Goal: Information Seeking & Learning: Check status

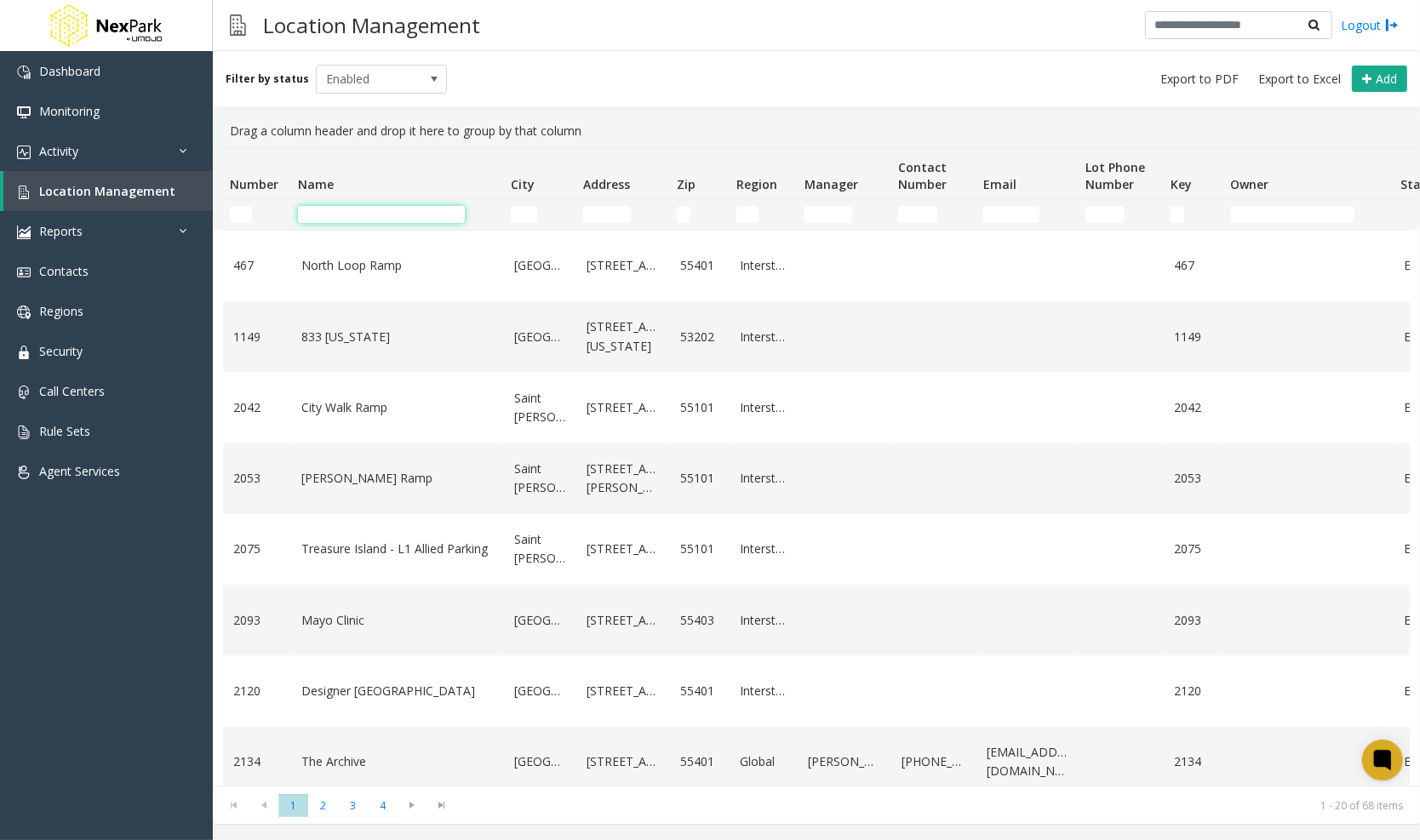
click at [378, 211] on input "Name Filter" at bounding box center [380, 214] width 167 height 17
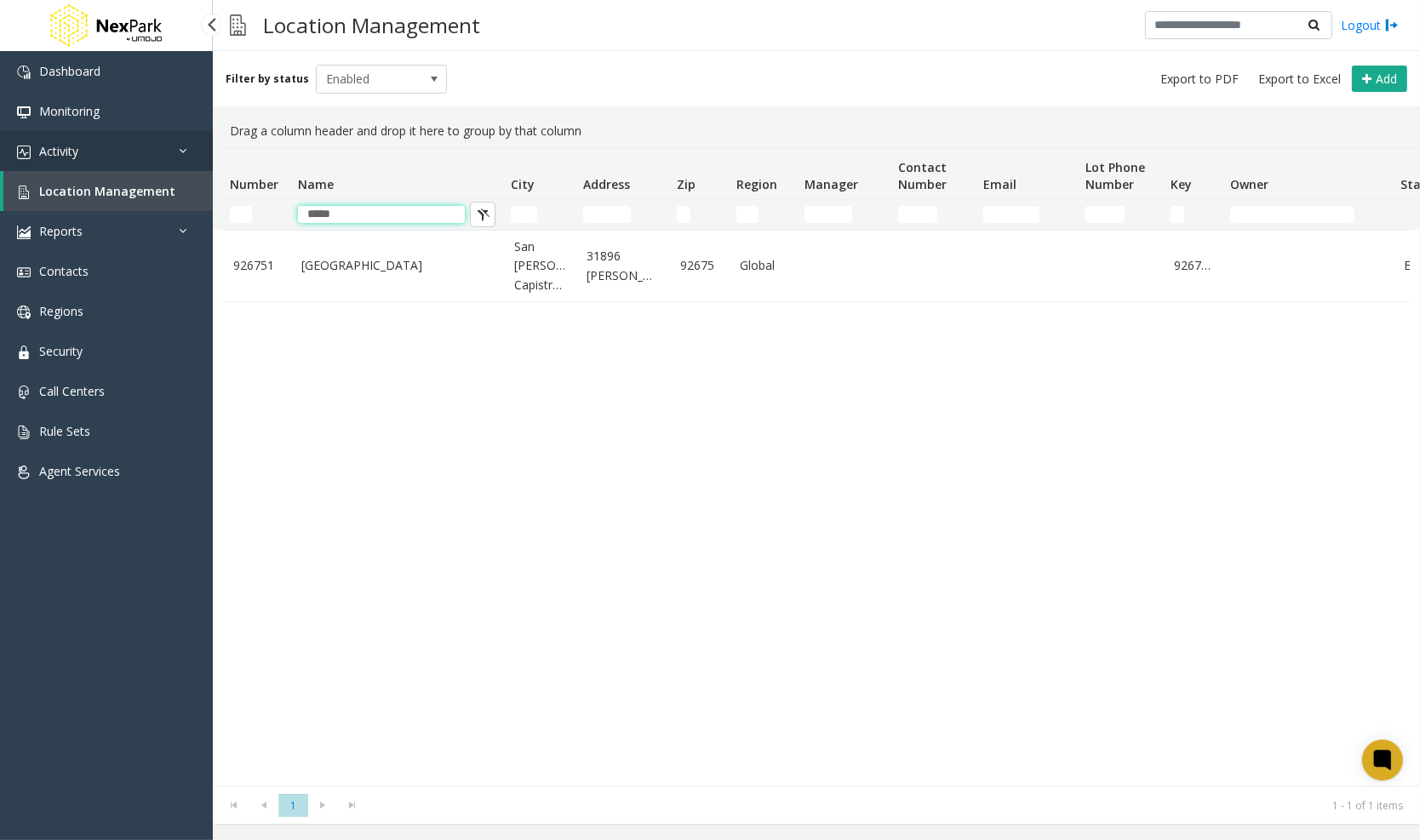
type input "*****"
click at [106, 149] on link "Activity" at bounding box center [106, 150] width 213 height 40
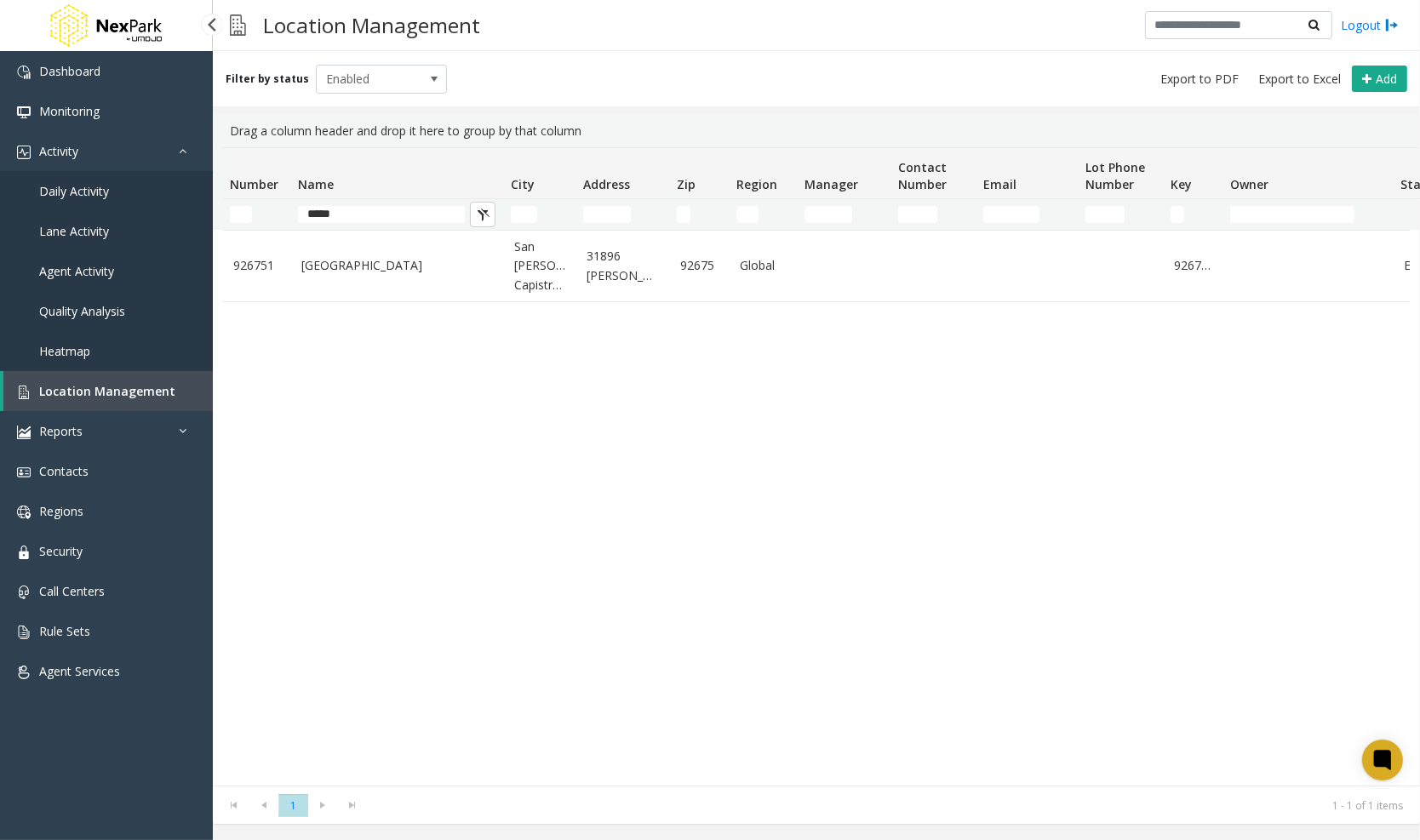
click at [90, 186] on span "Daily Activity" at bounding box center [74, 191] width 70 height 16
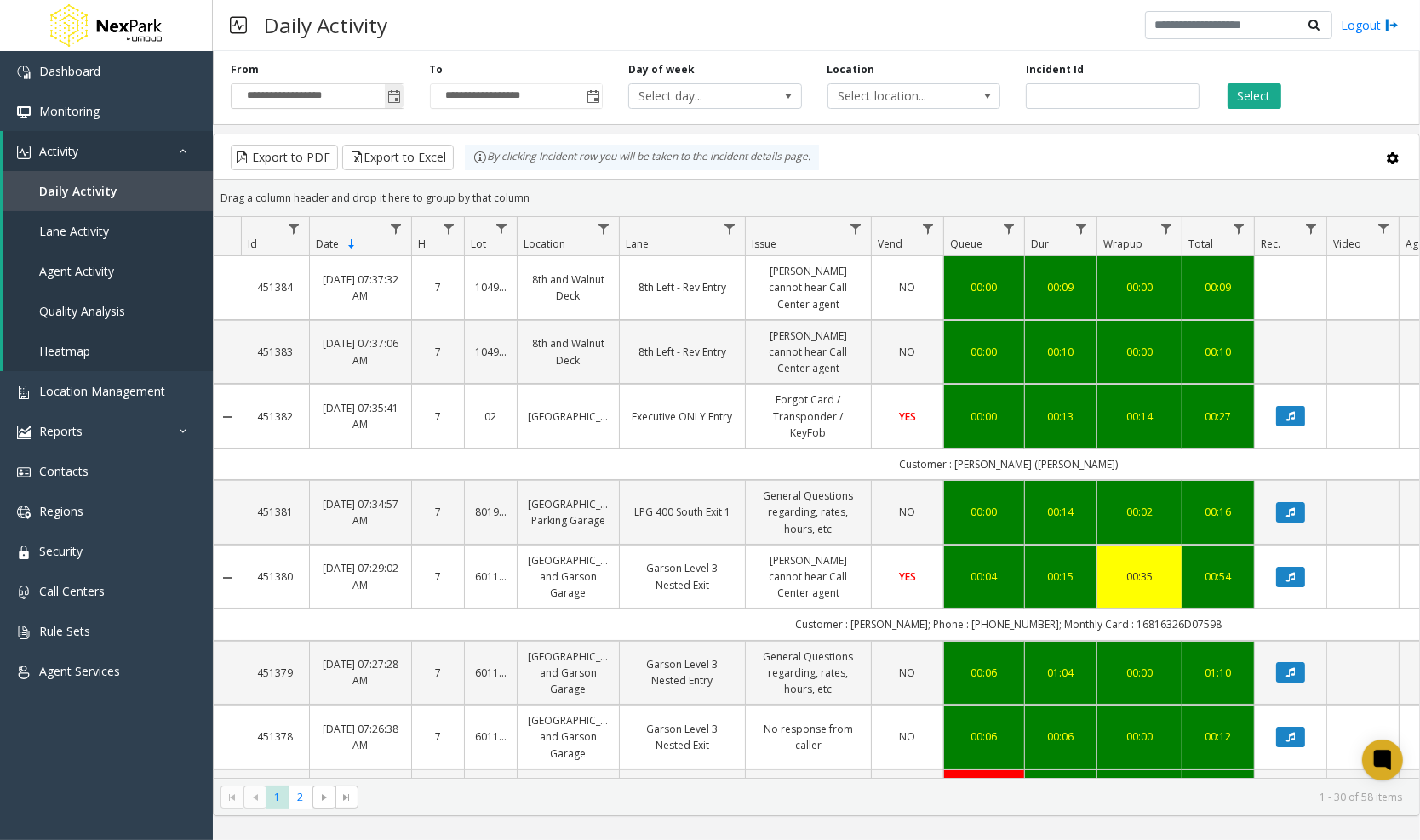
click at [398, 93] on span "Toggle popup" at bounding box center [395, 97] width 14 height 14
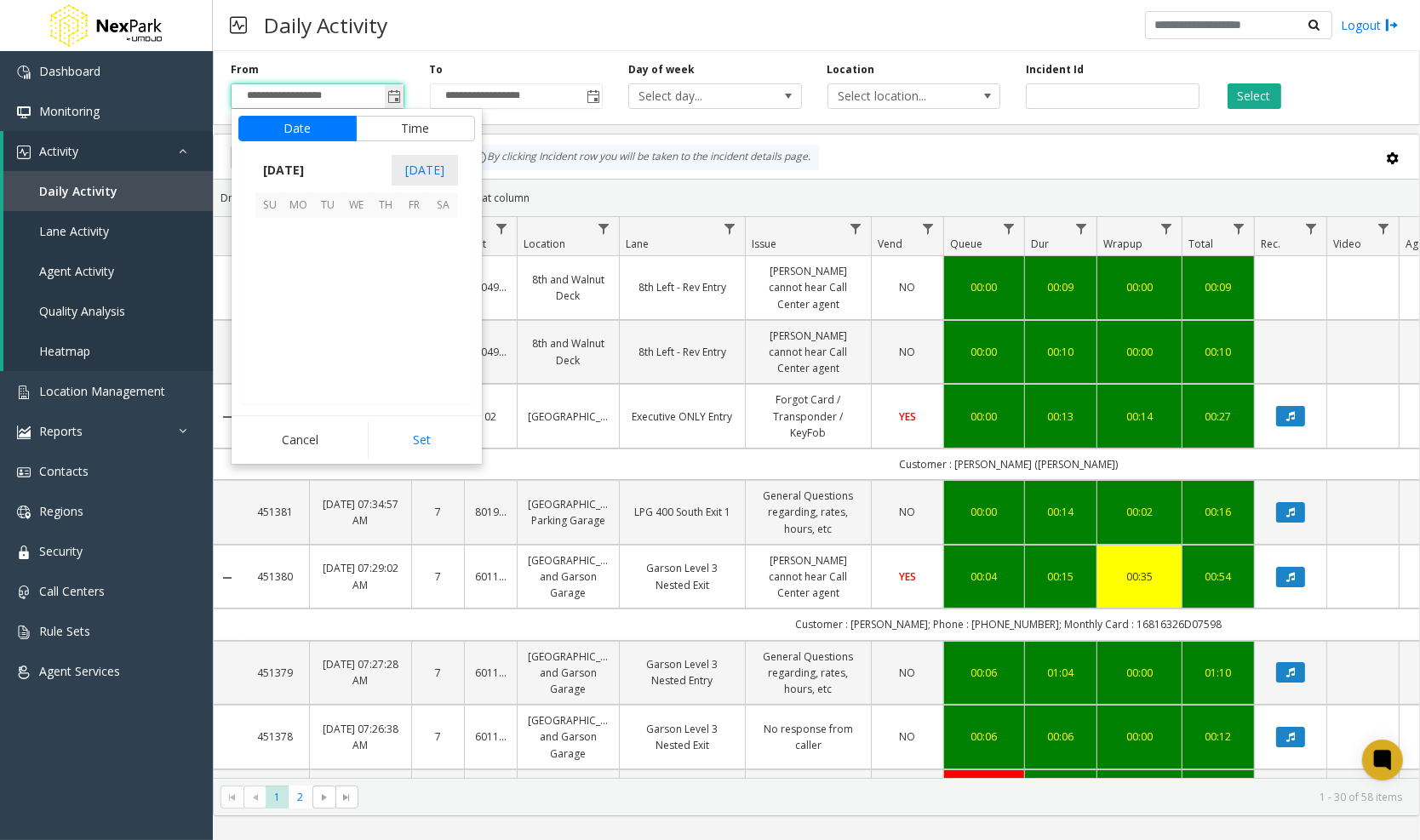
scroll to position [305118, 0]
click at [445, 313] on span "23" at bounding box center [444, 319] width 29 height 29
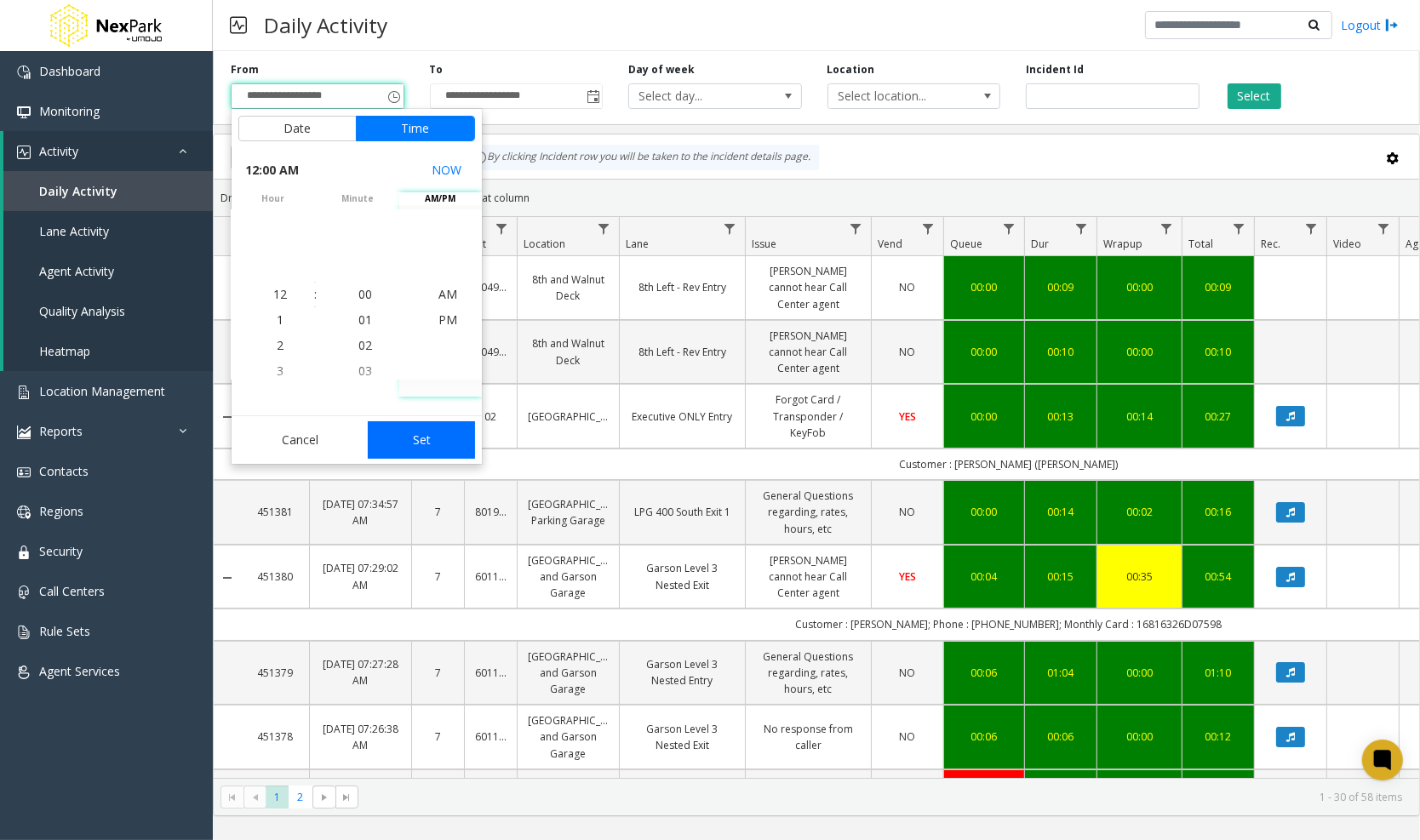
click at [428, 429] on button "Set" at bounding box center [421, 440] width 107 height 38
type input "**********"
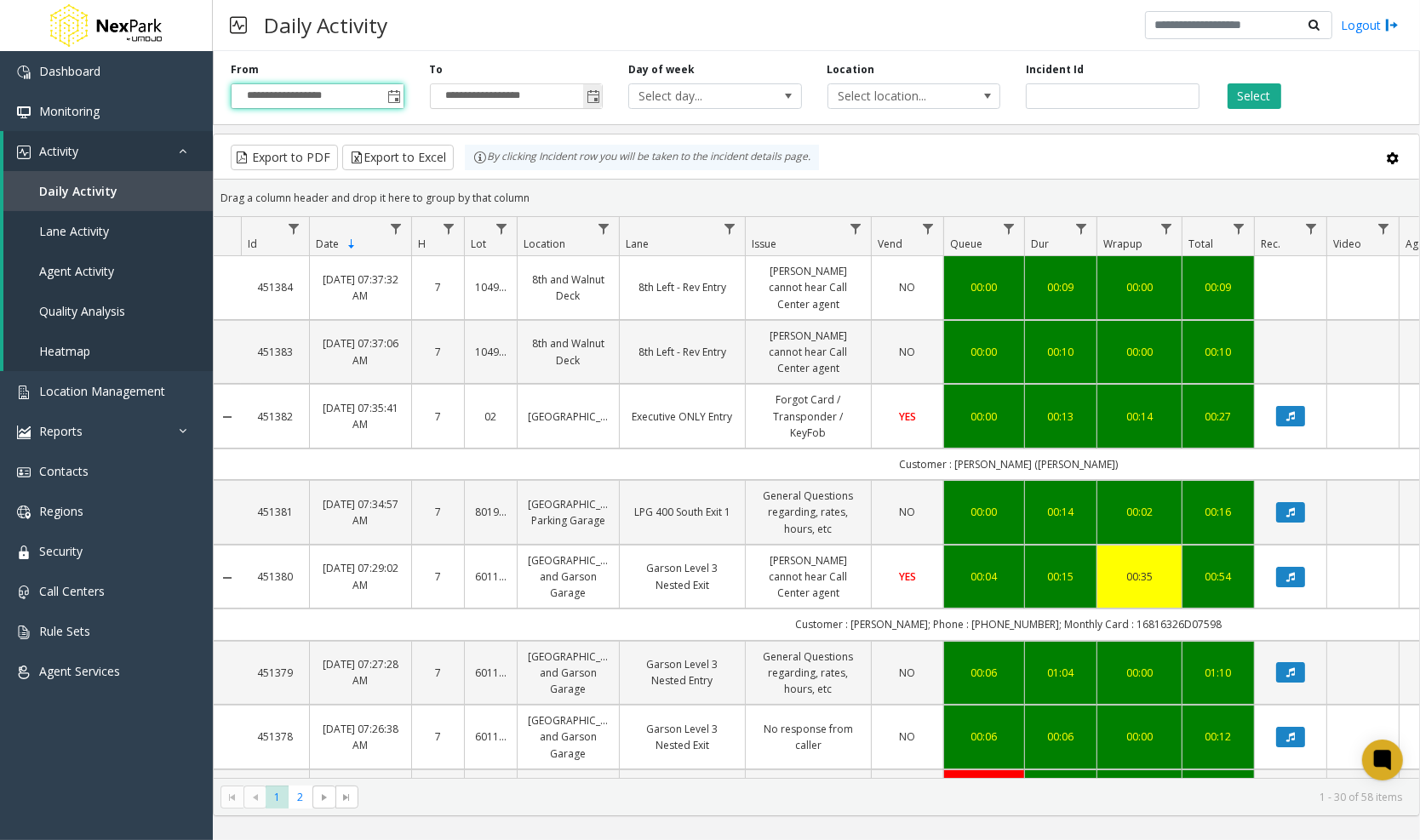
click at [591, 92] on span "Toggle popup" at bounding box center [593, 97] width 14 height 14
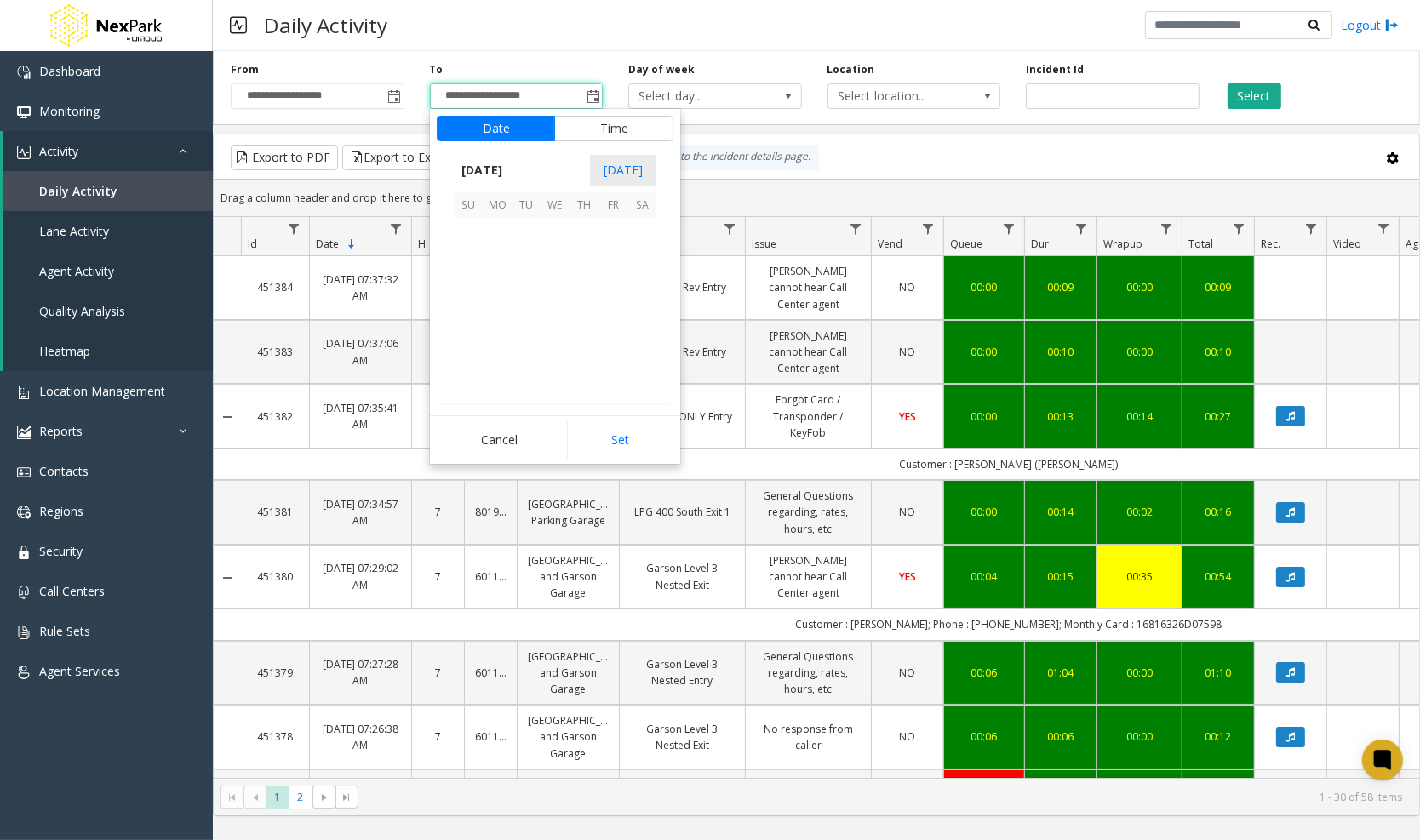
scroll to position [25, 0]
click at [639, 309] on span "23" at bounding box center [642, 319] width 29 height 29
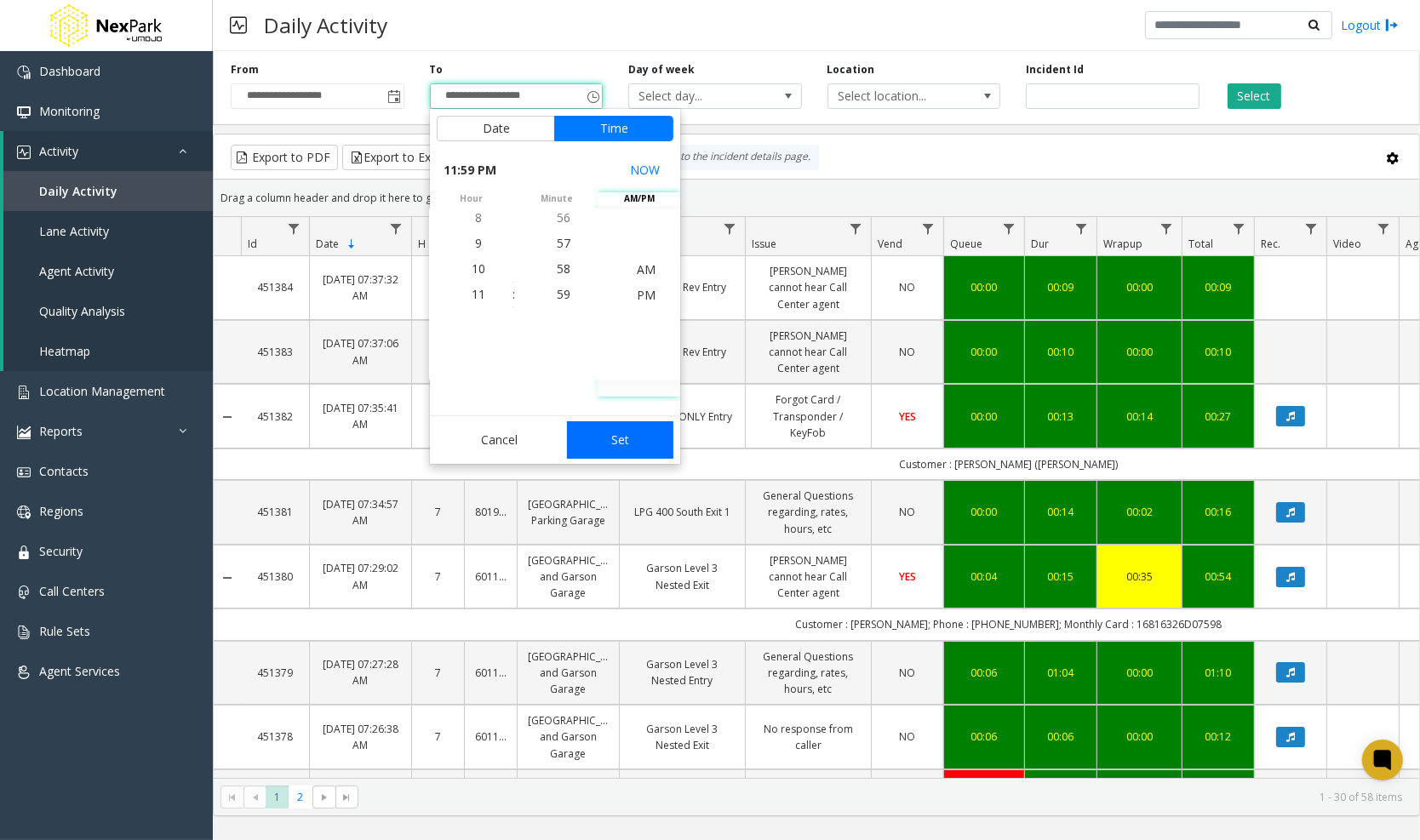
click at [639, 440] on button "Set" at bounding box center [620, 440] width 107 height 38
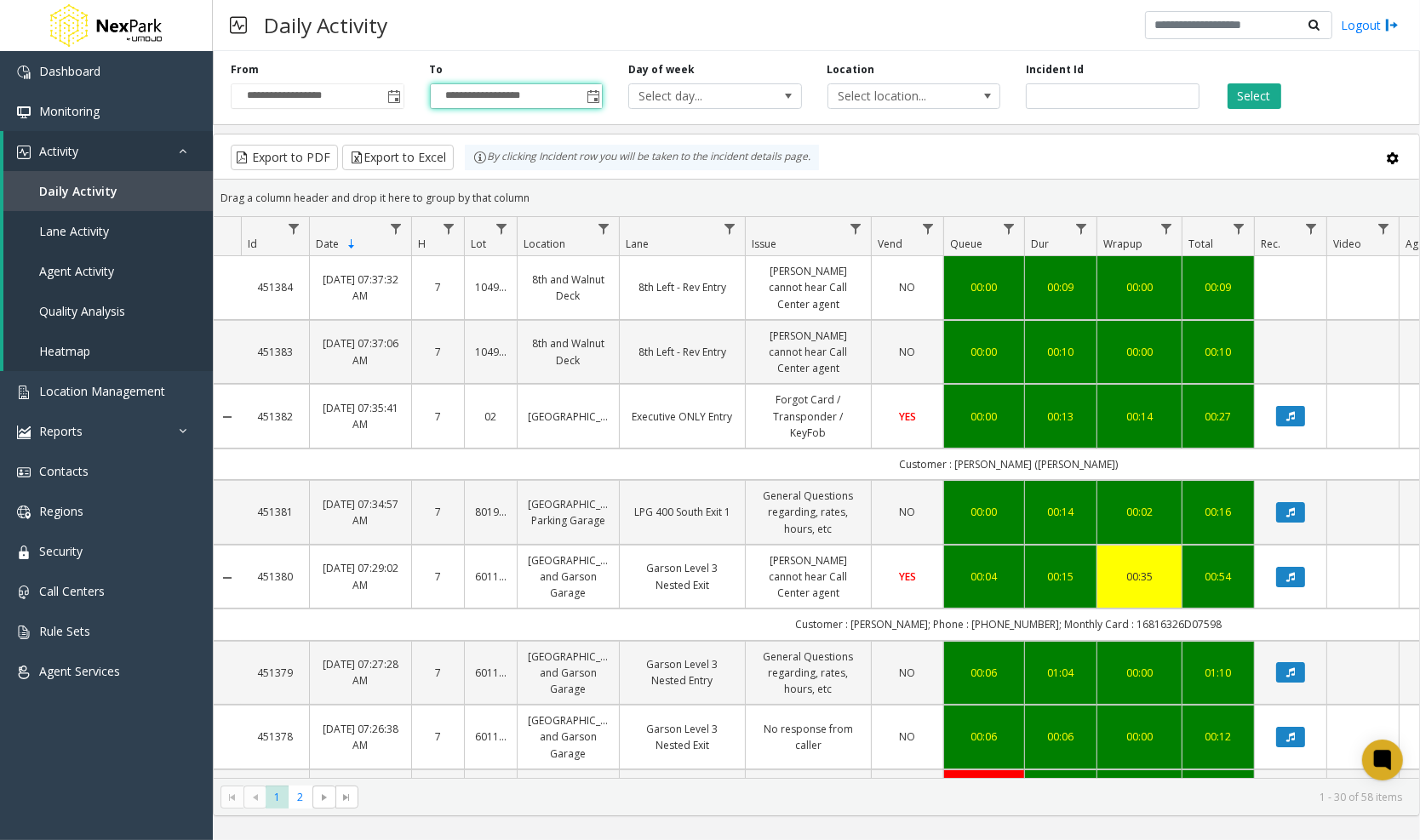
type input "**********"
click at [914, 95] on span "Select location..." at bounding box center [897, 97] width 137 height 24
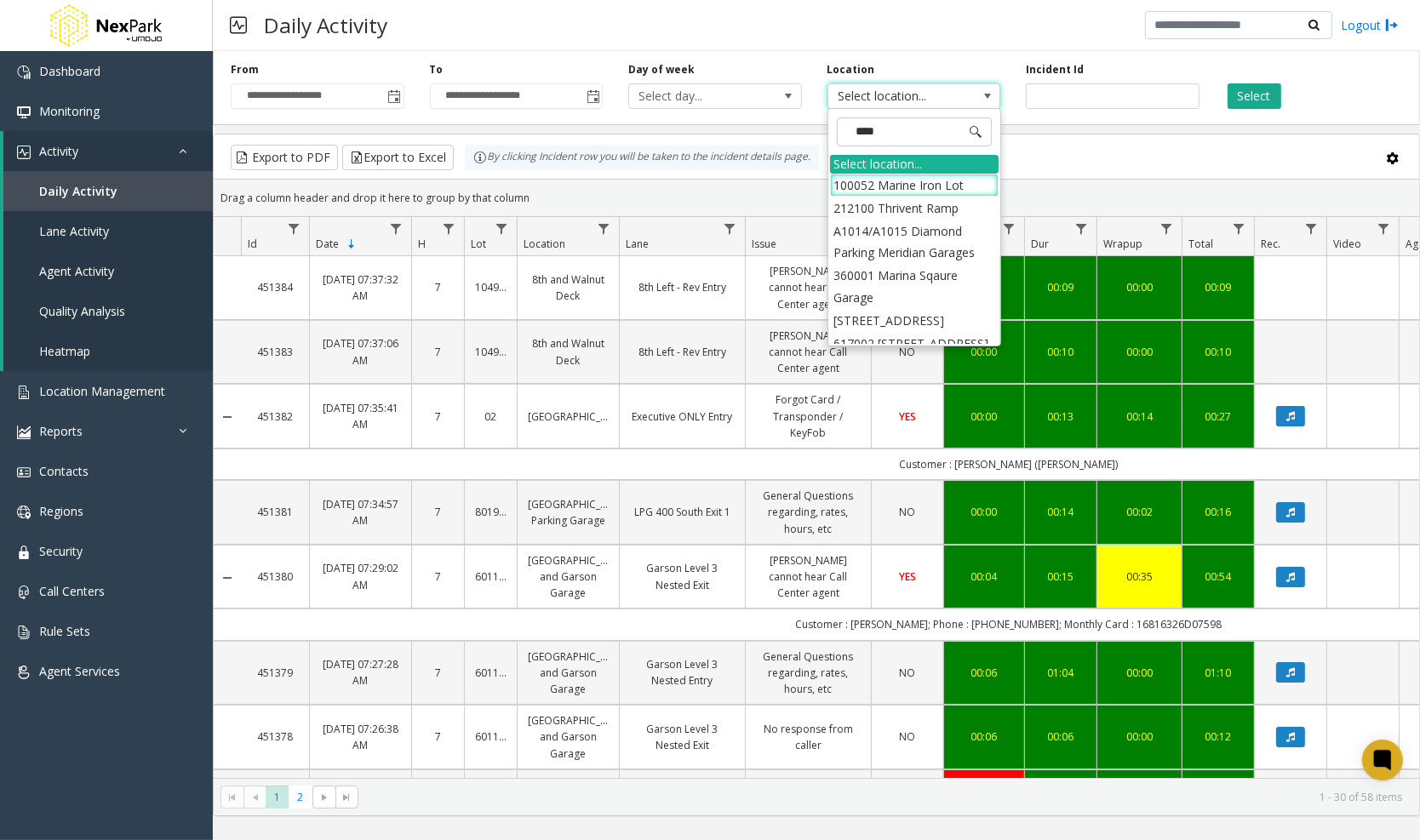
type input "*****"
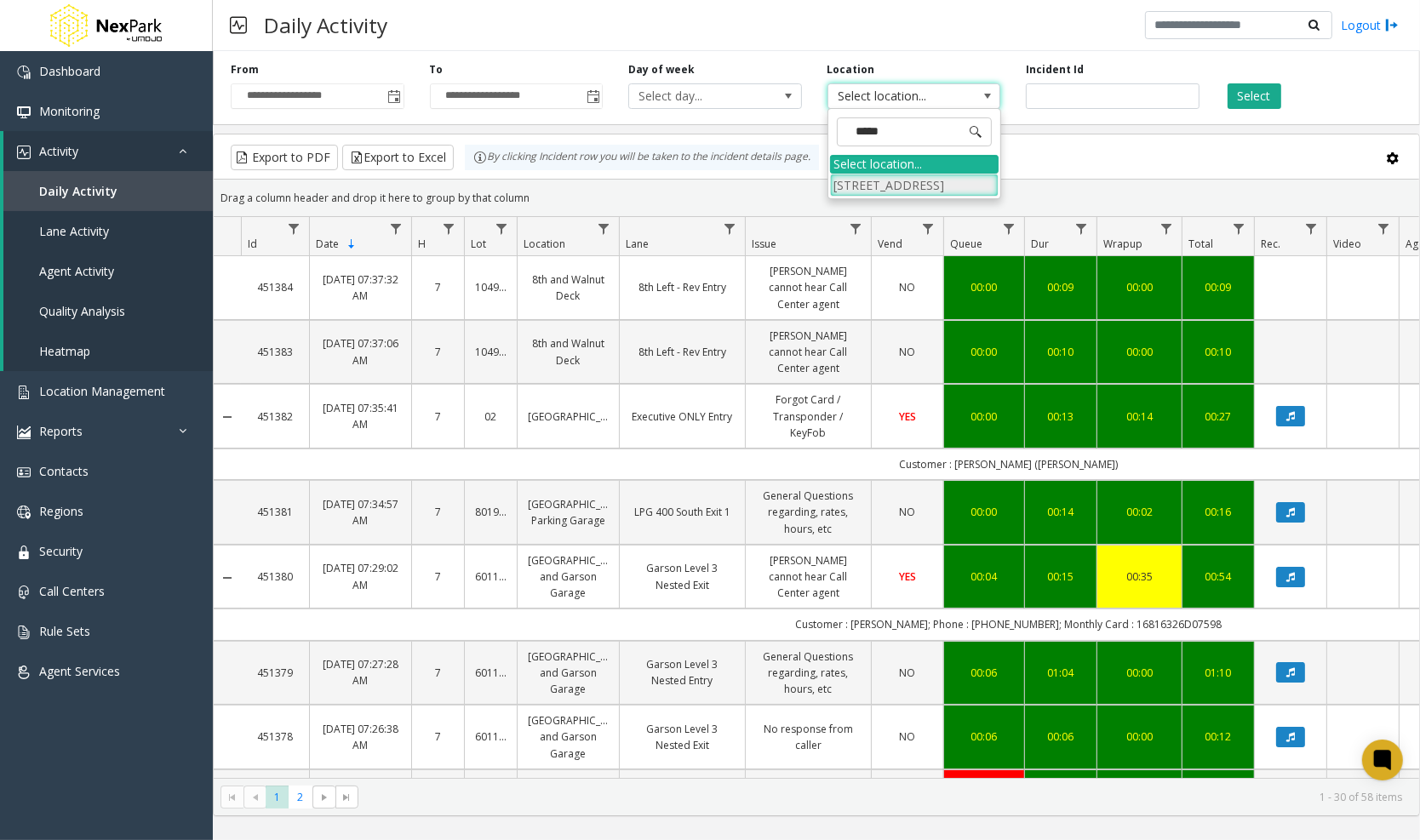
click at [900, 179] on li "[STREET_ADDRESS]" at bounding box center [914, 185] width 168 height 23
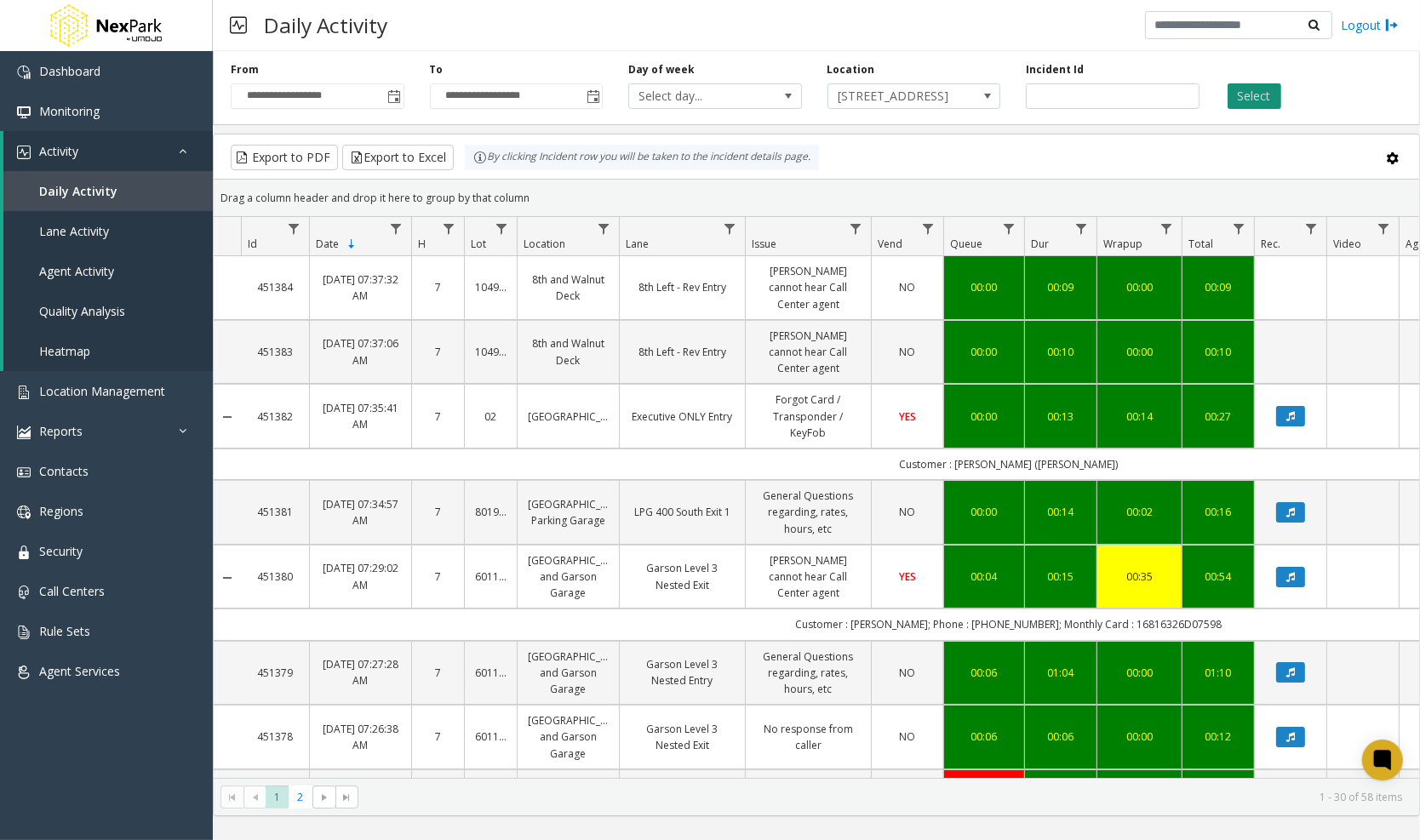
click at [1252, 86] on button "Select" at bounding box center [1254, 97] width 54 height 26
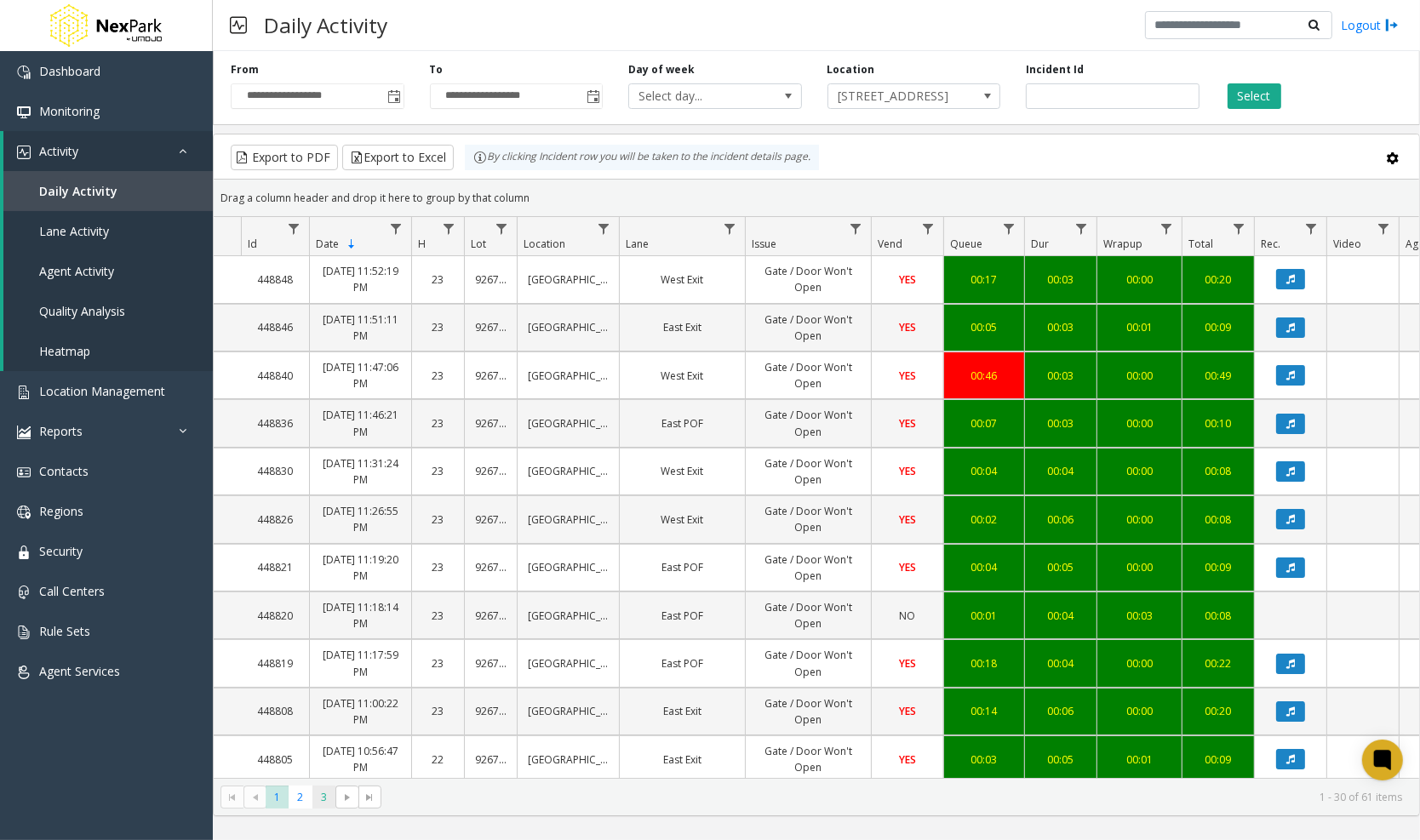
click at [321, 791] on span "3" at bounding box center [323, 796] width 23 height 23
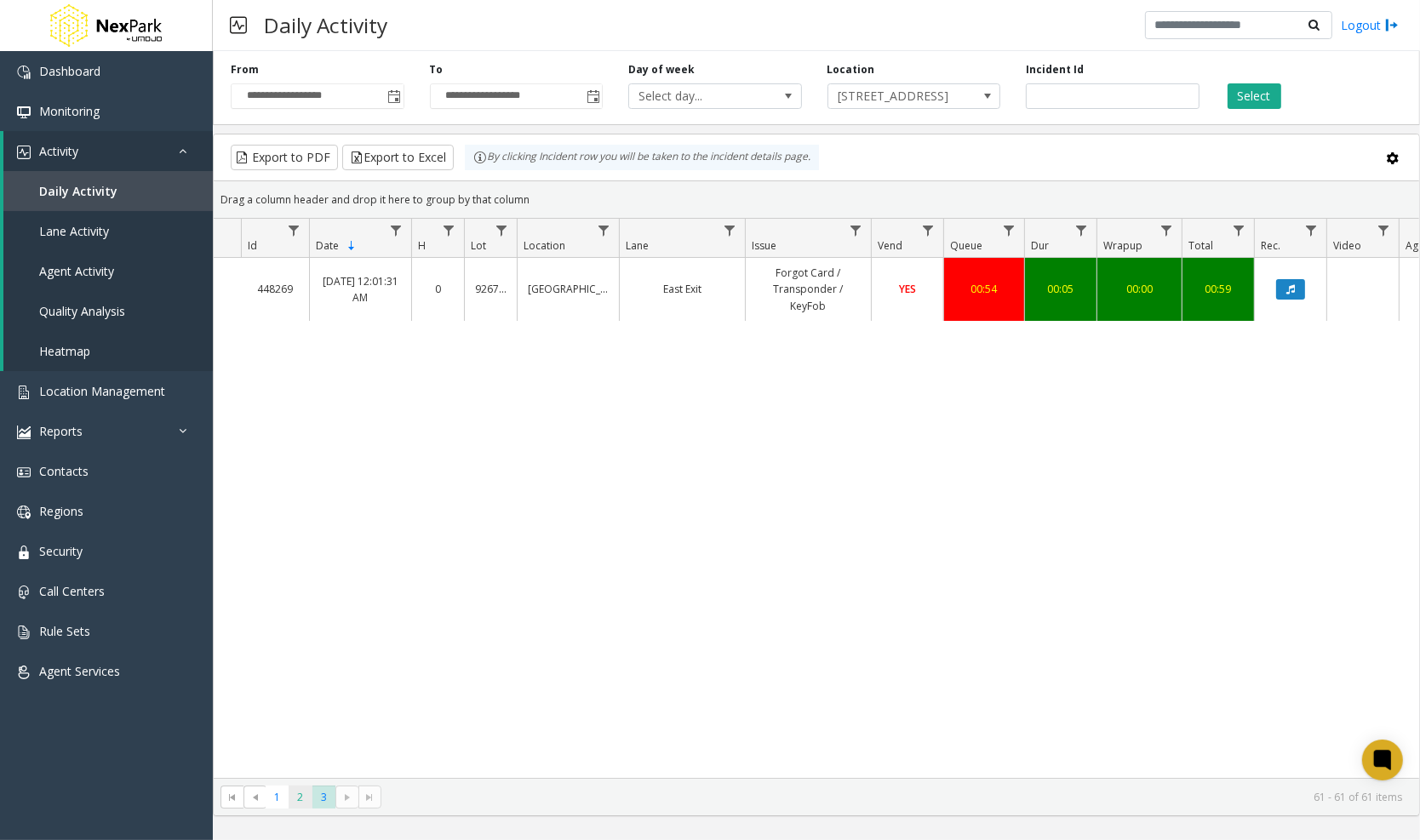
click at [299, 792] on span "2" at bounding box center [299, 796] width 23 height 23
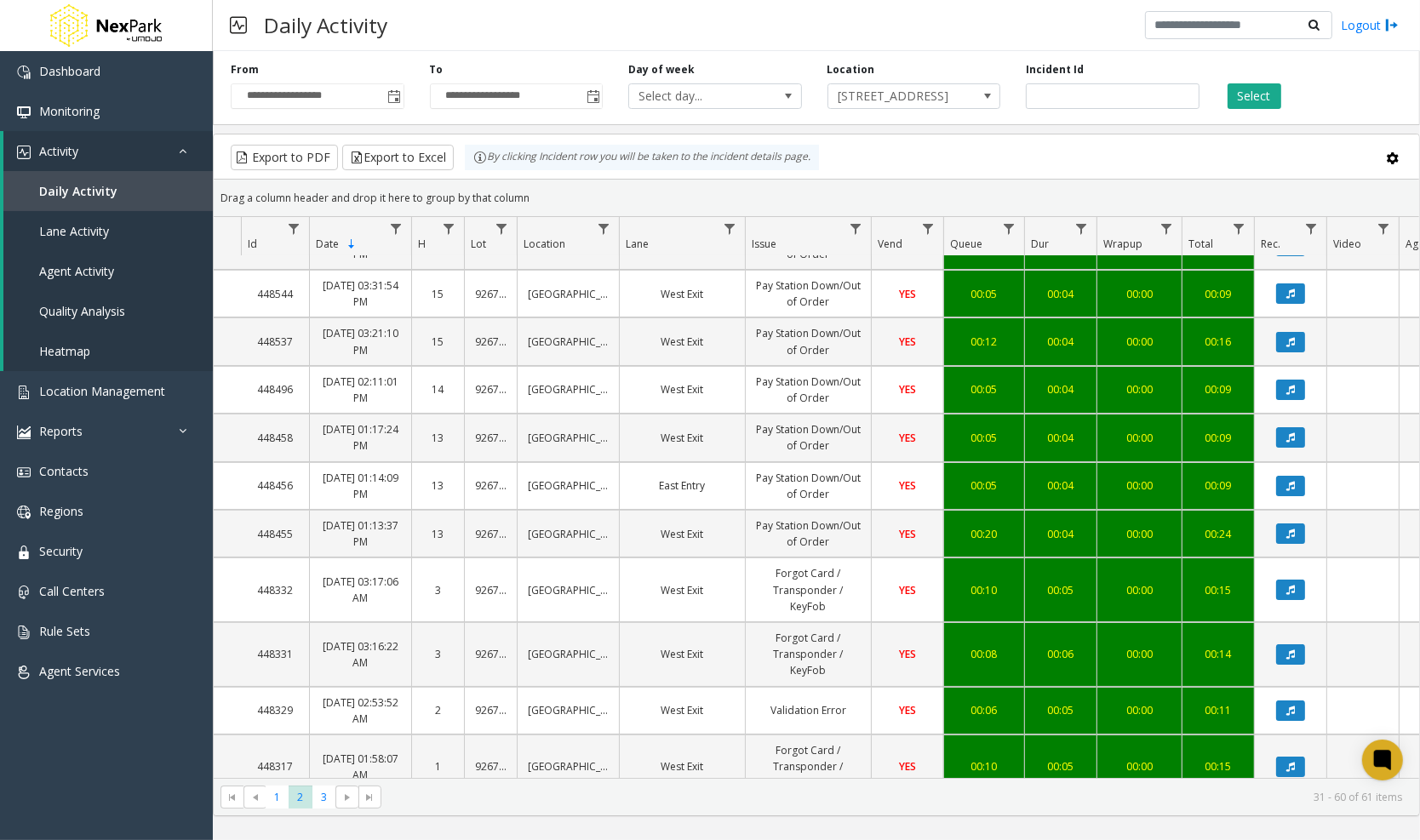
scroll to position [79, 0]
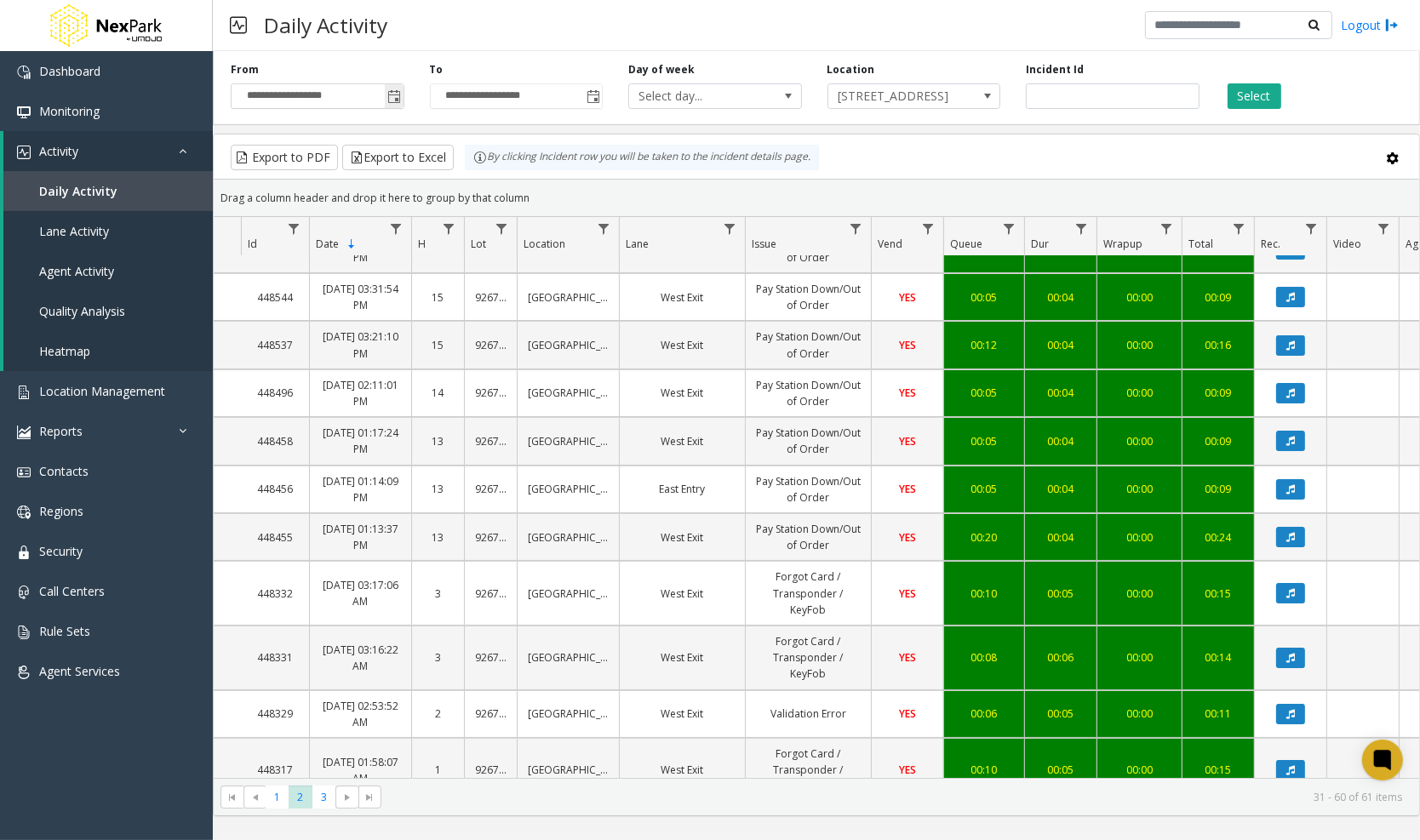
click at [387, 97] on span "Toggle popup" at bounding box center [394, 97] width 19 height 27
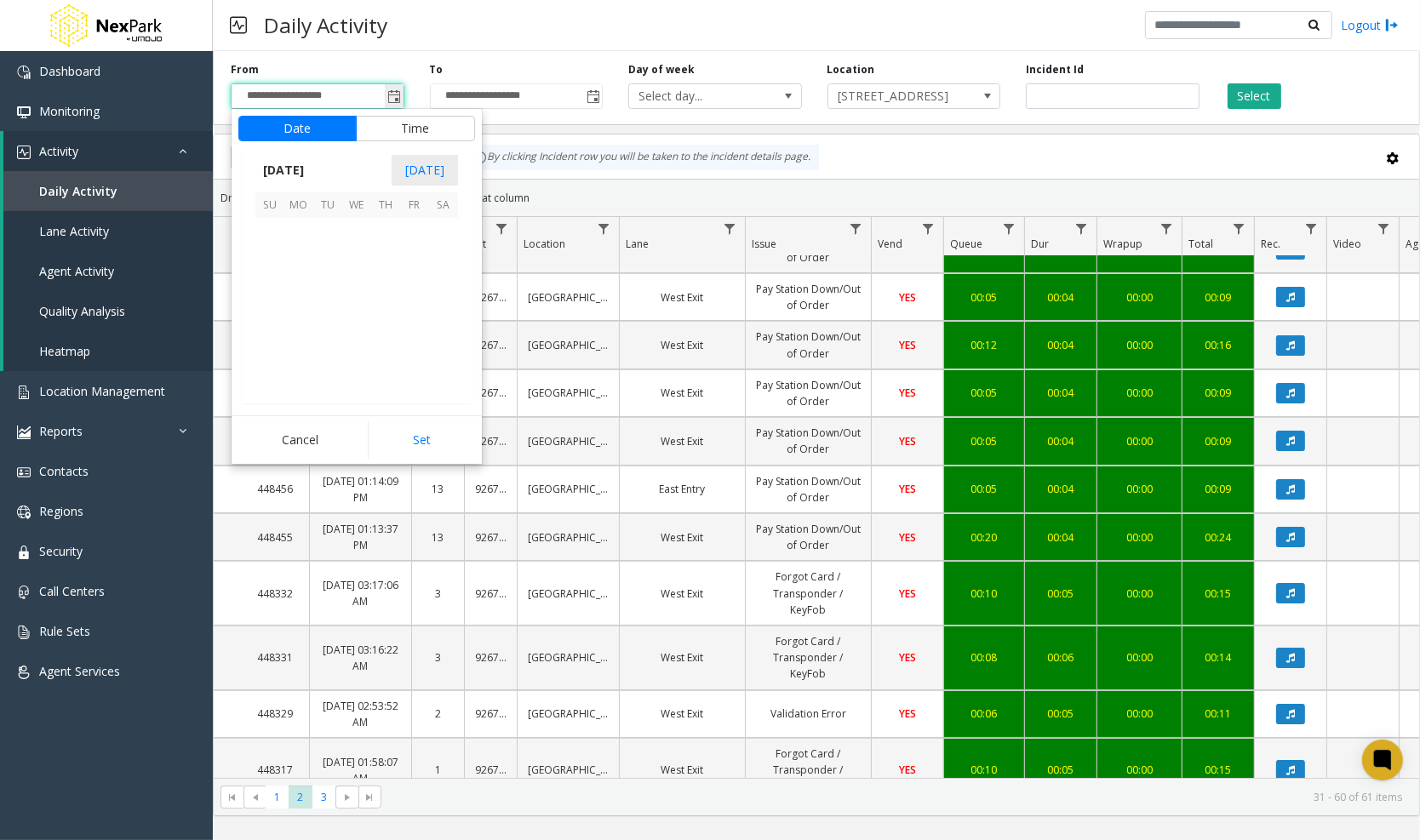
scroll to position [305118, 0]
click at [387, 97] on span "Toggle popup" at bounding box center [394, 97] width 19 height 27
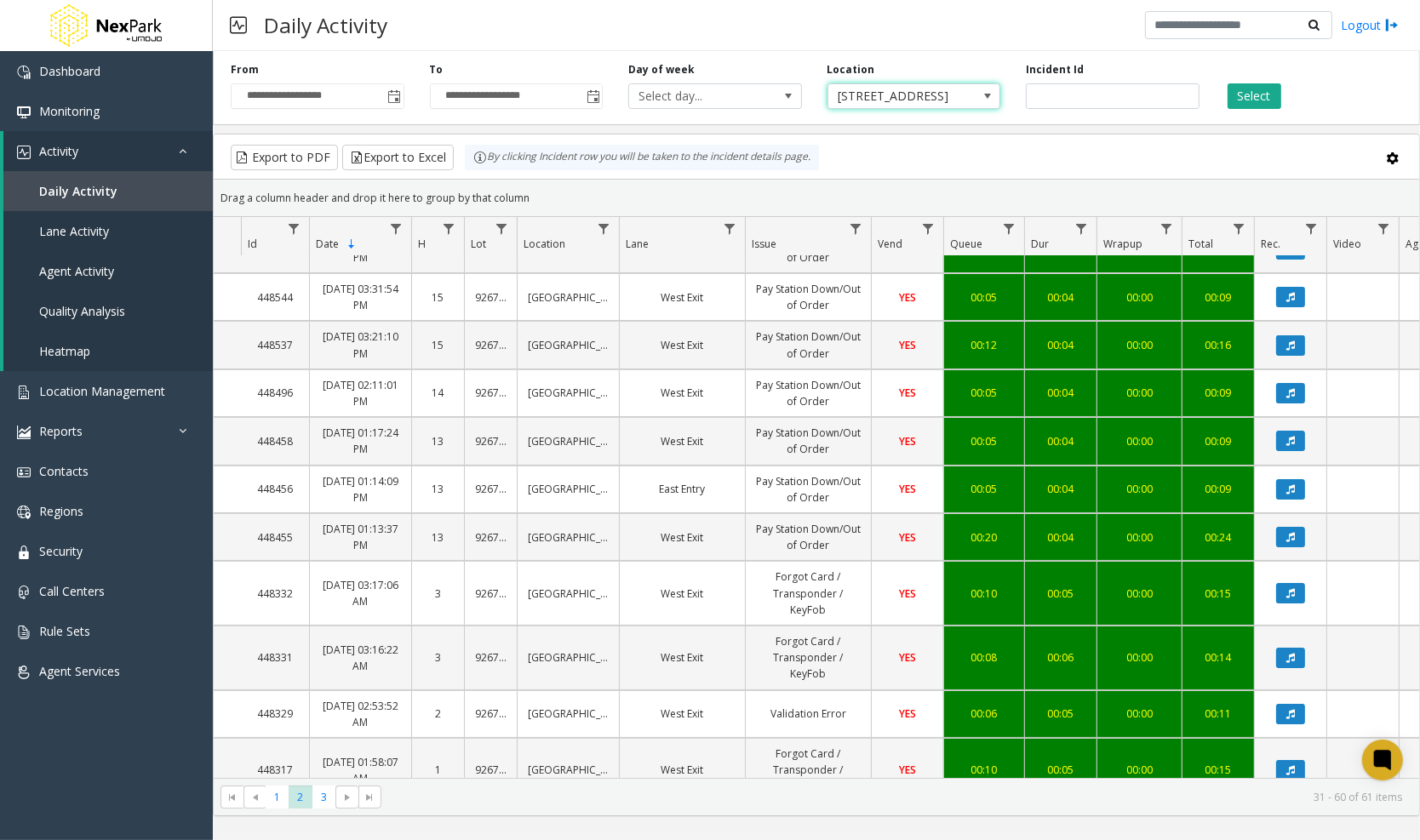
click at [985, 92] on span at bounding box center [987, 97] width 14 height 14
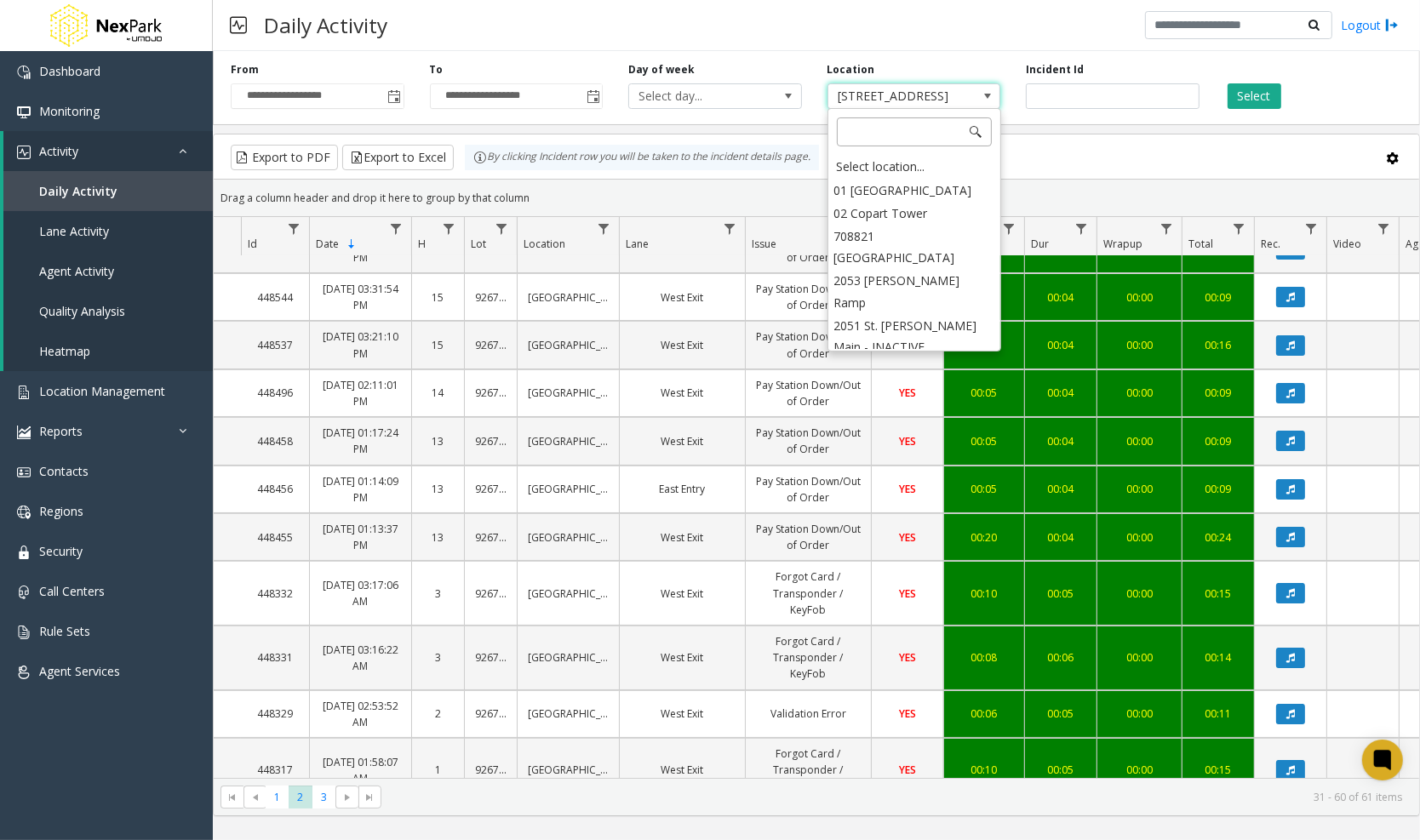
scroll to position [1433, 0]
click at [902, 167] on div "Select location..." at bounding box center [914, 167] width 168 height 24
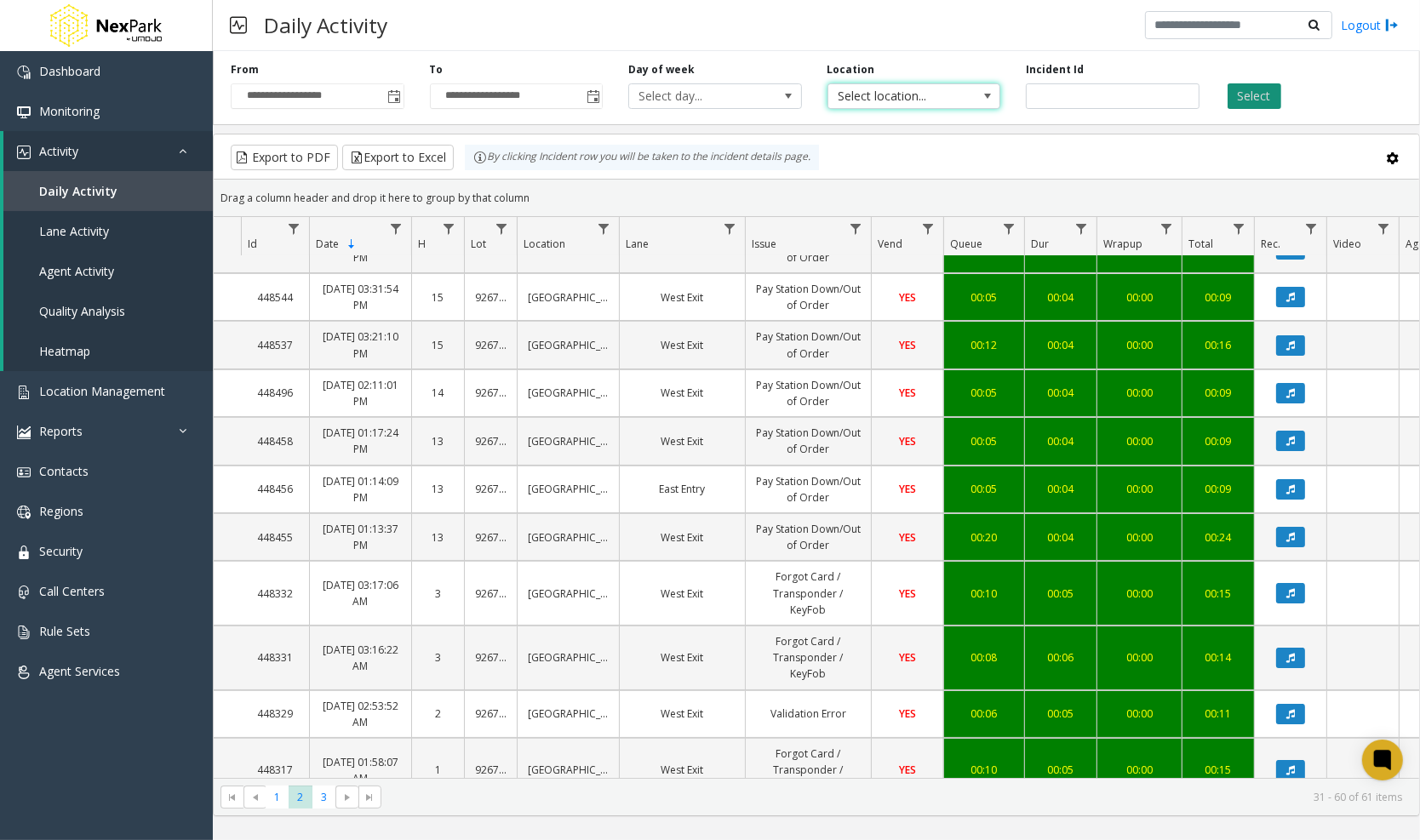
click at [1258, 92] on button "Select" at bounding box center [1254, 97] width 54 height 26
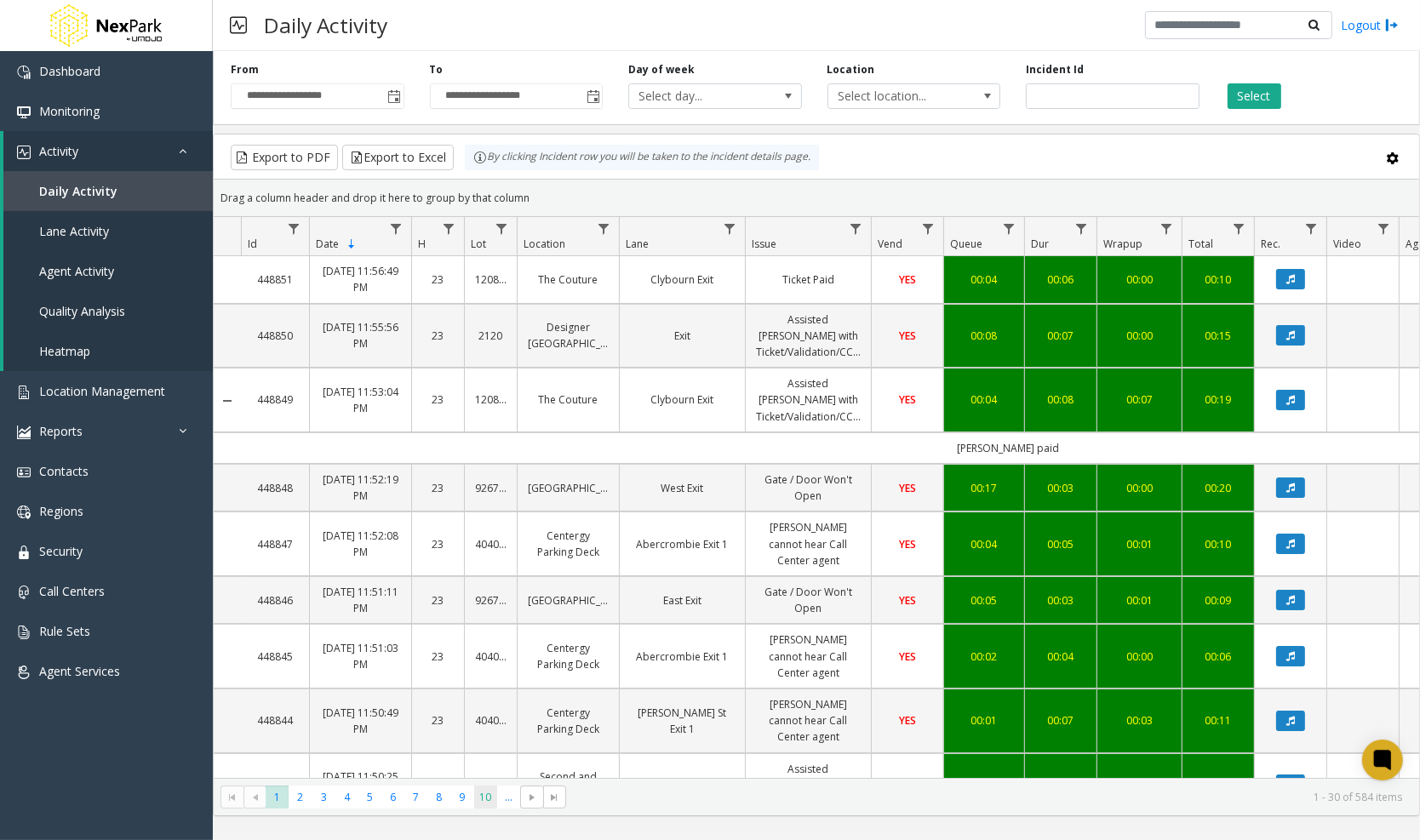
click at [482, 793] on span "10" at bounding box center [486, 796] width 23 height 23
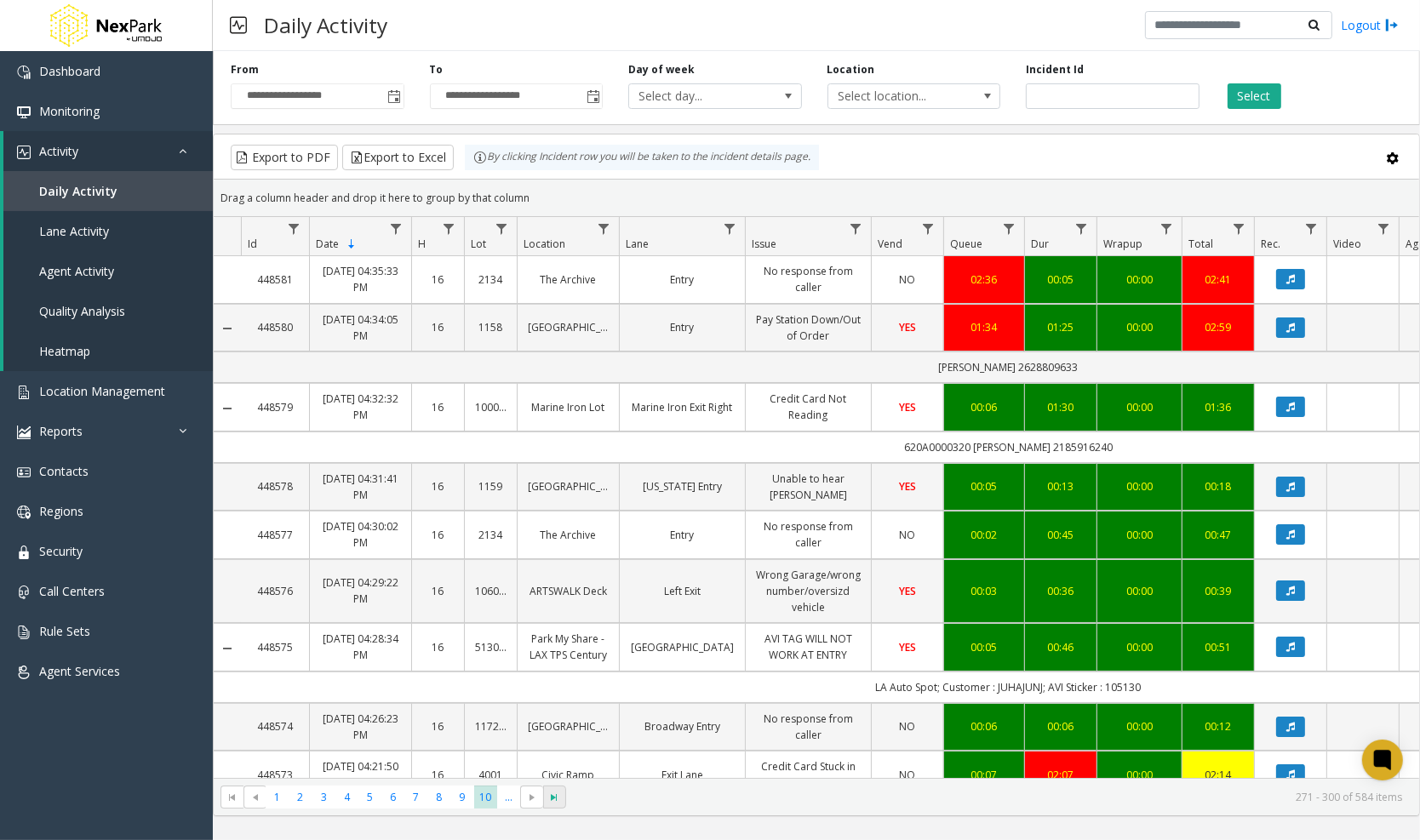
click at [558, 796] on span "Go to the last page" at bounding box center [555, 797] width 14 height 14
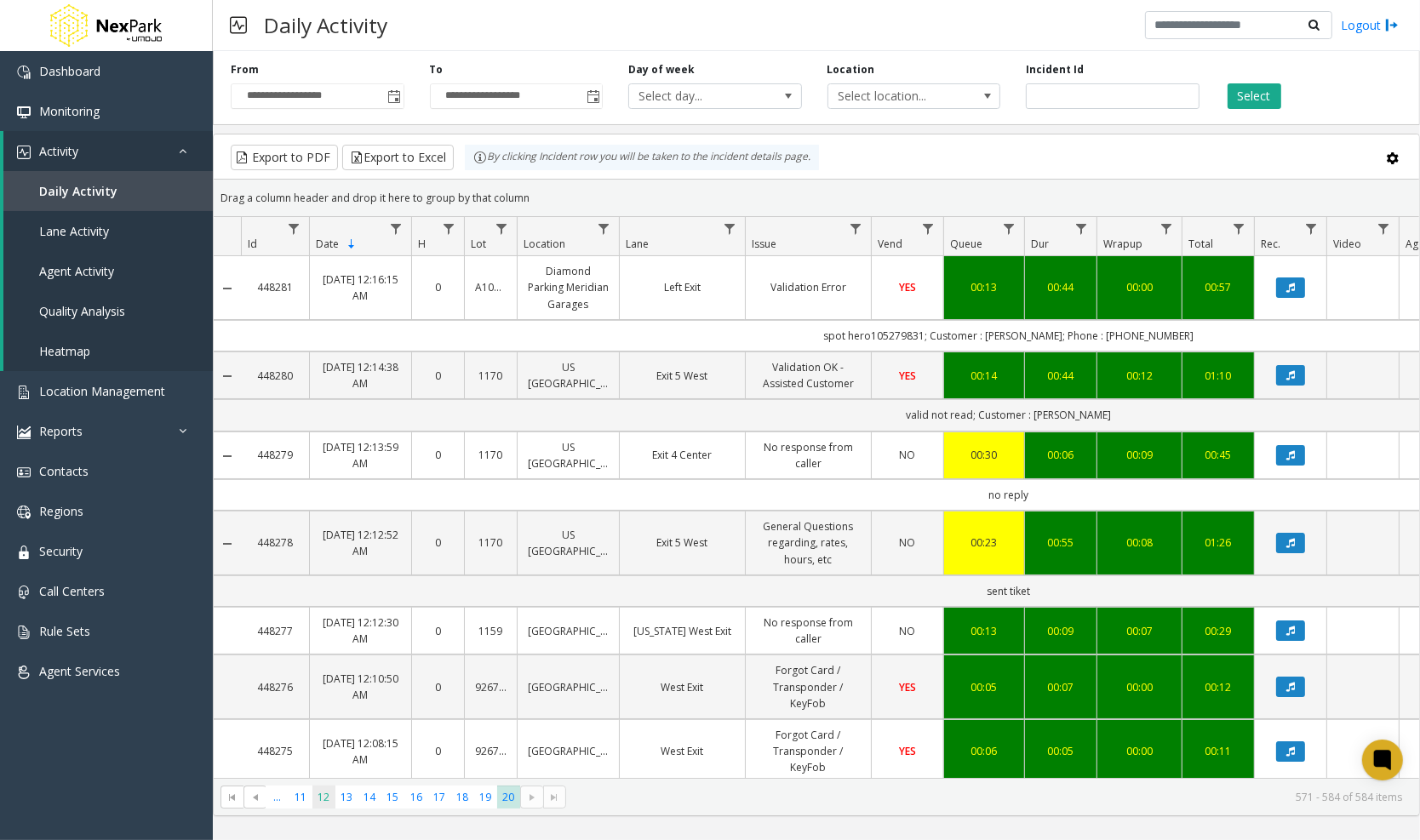
click at [313, 799] on span "12" at bounding box center [323, 796] width 23 height 23
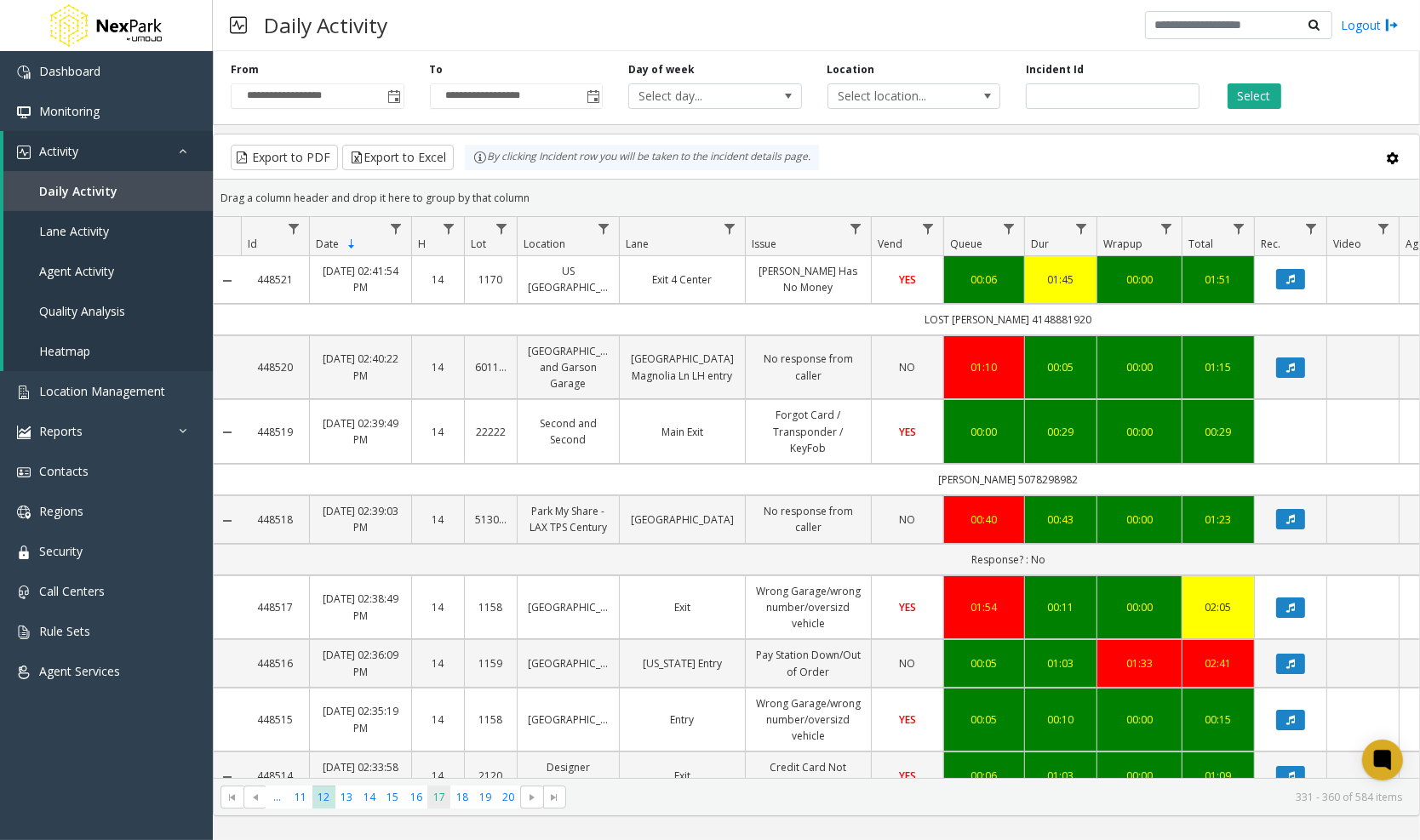
click at [438, 795] on span "17" at bounding box center [439, 796] width 23 height 23
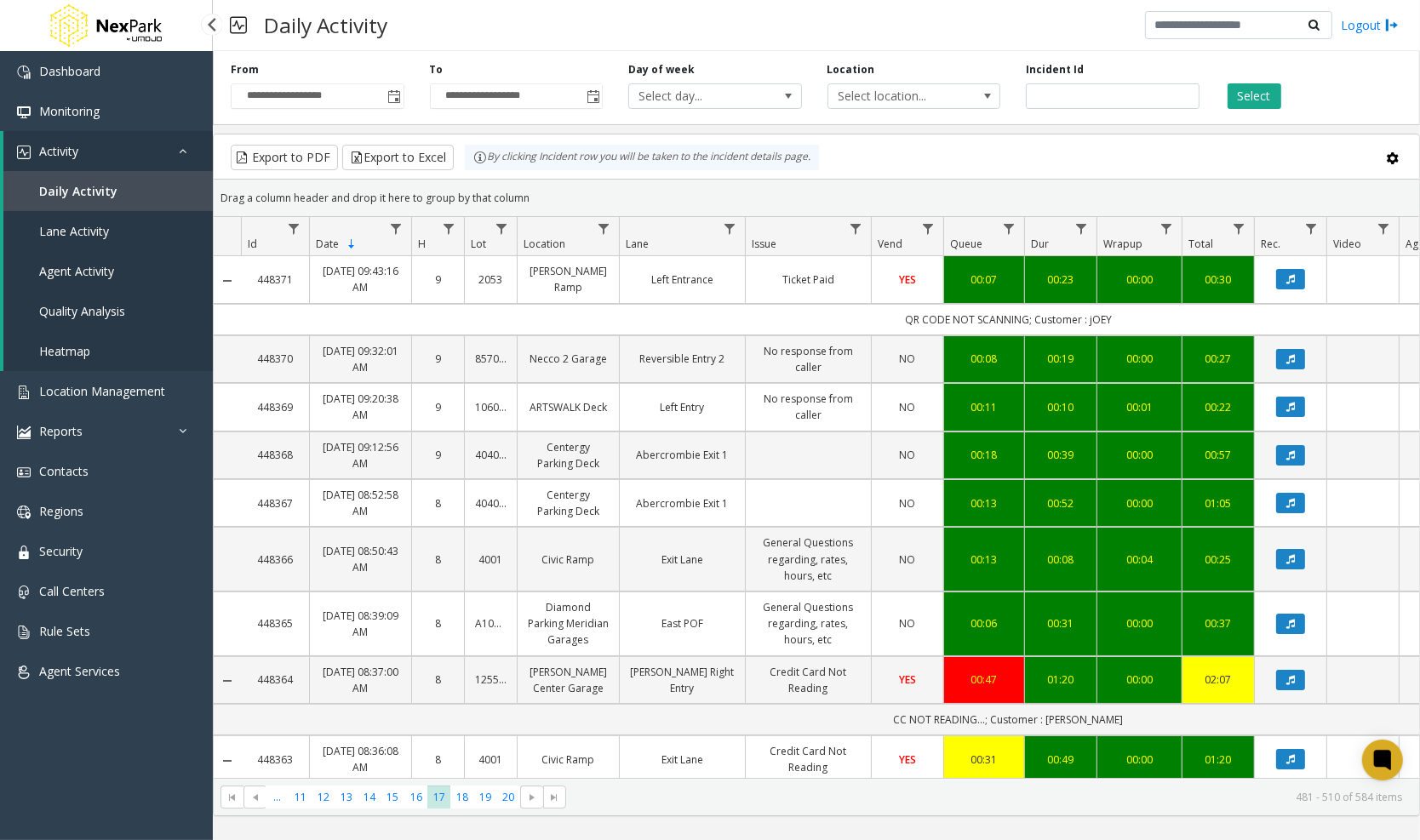
click at [150, 197] on link "Daily Activity" at bounding box center [108, 191] width 209 height 40
click at [121, 93] on link "Monitoring" at bounding box center [106, 111] width 213 height 40
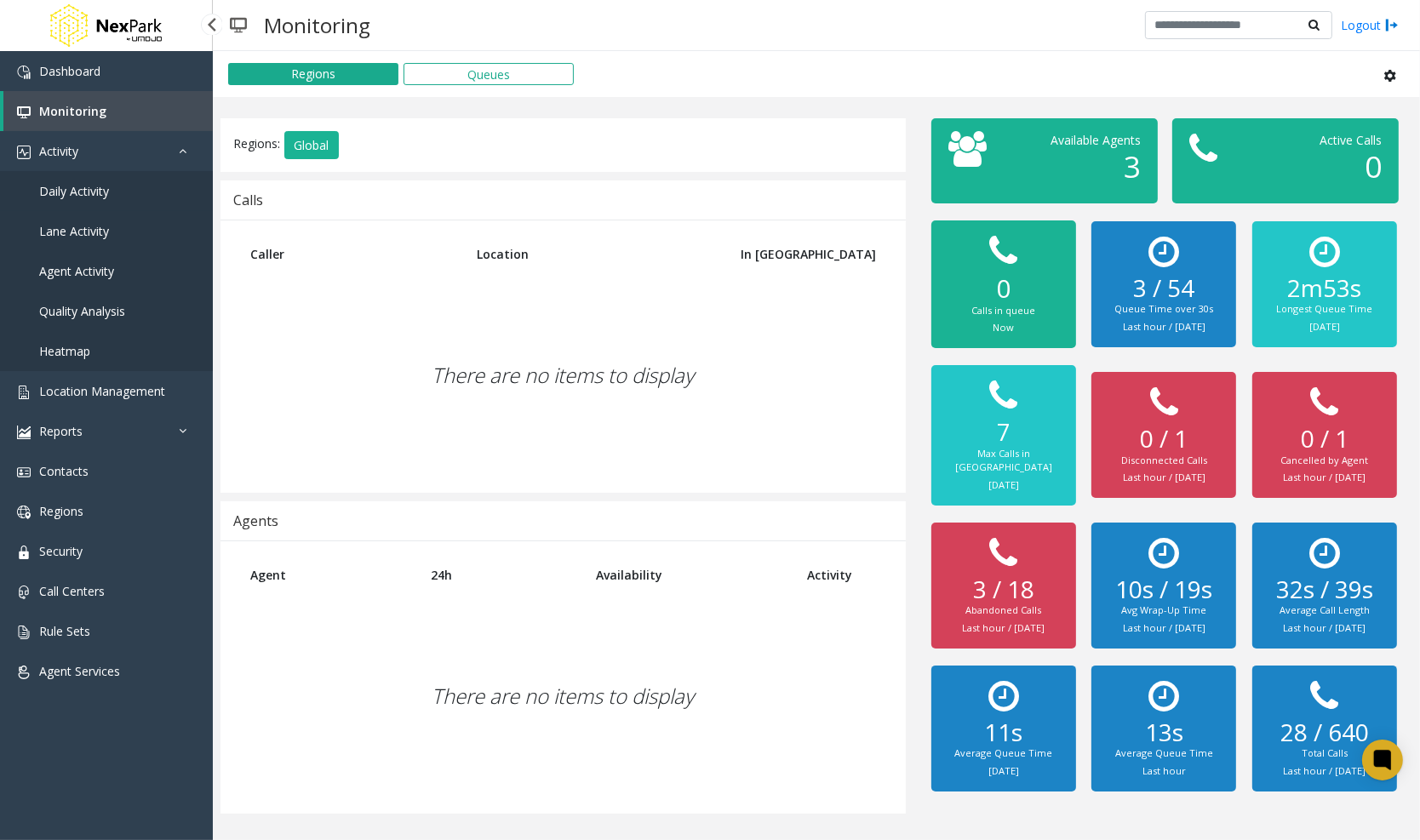
click at [103, 187] on span "Daily Activity" at bounding box center [74, 191] width 70 height 16
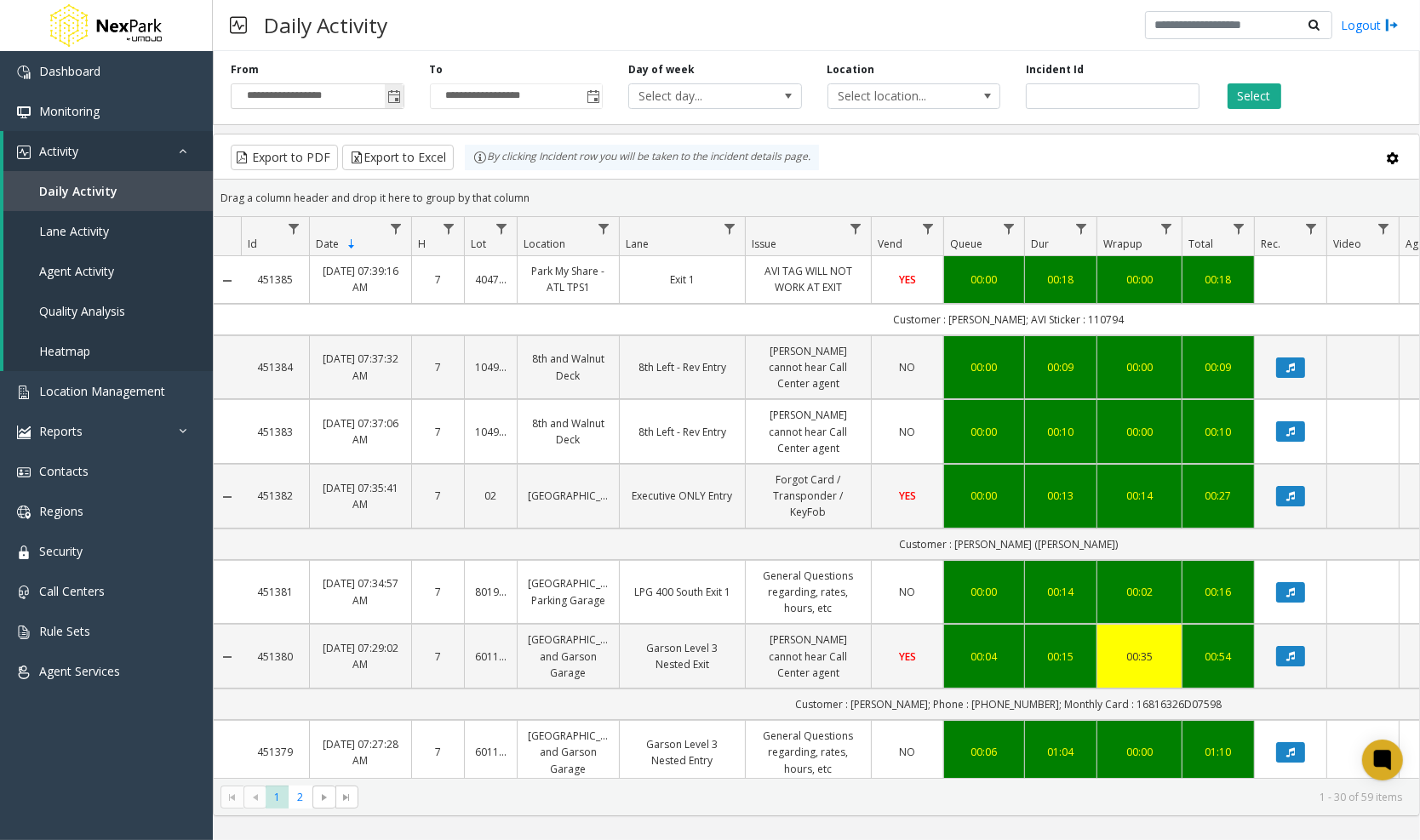
click at [391, 95] on span "Toggle popup" at bounding box center [395, 97] width 14 height 14
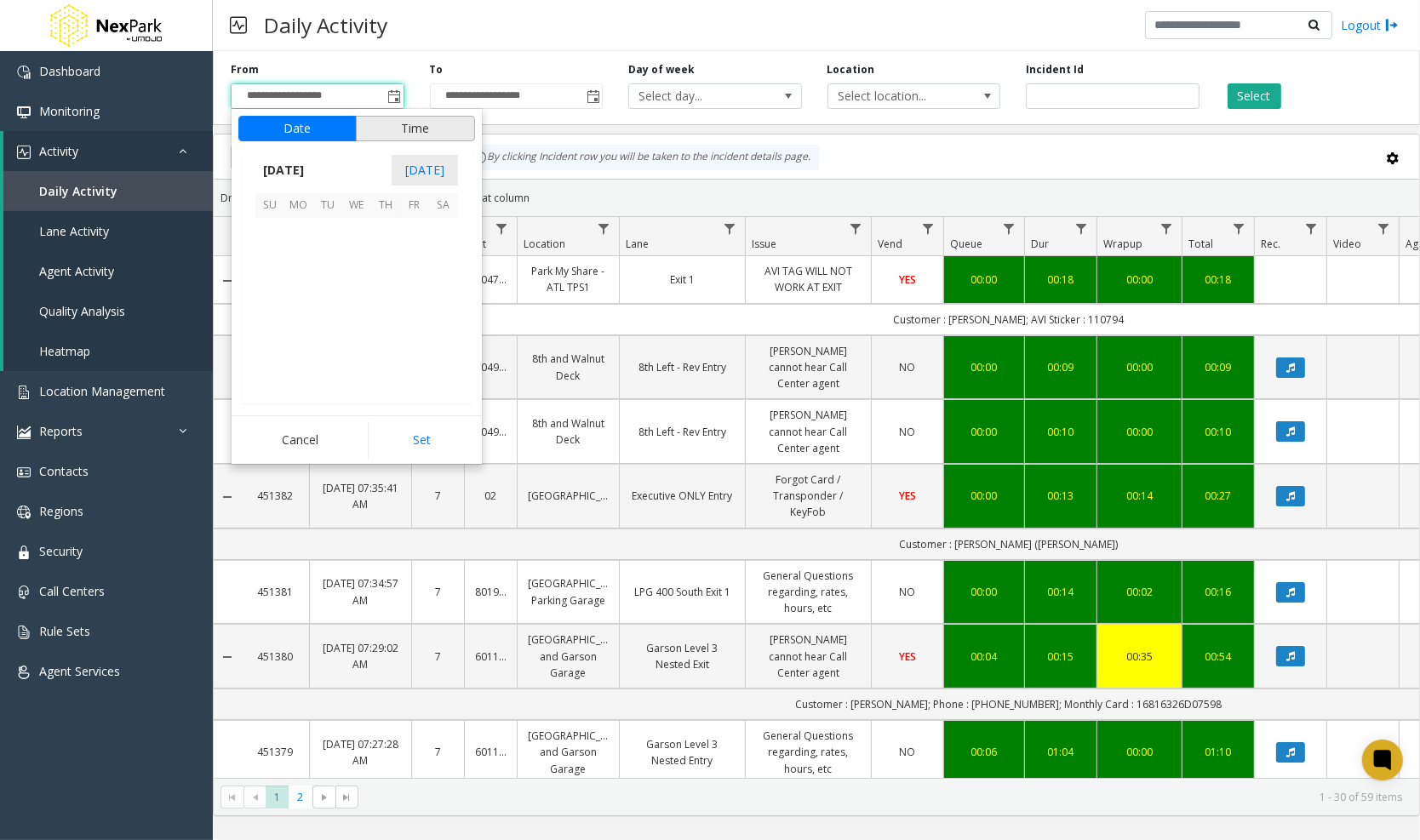
scroll to position [305118, 0]
click at [436, 321] on span "23" at bounding box center [444, 319] width 29 height 29
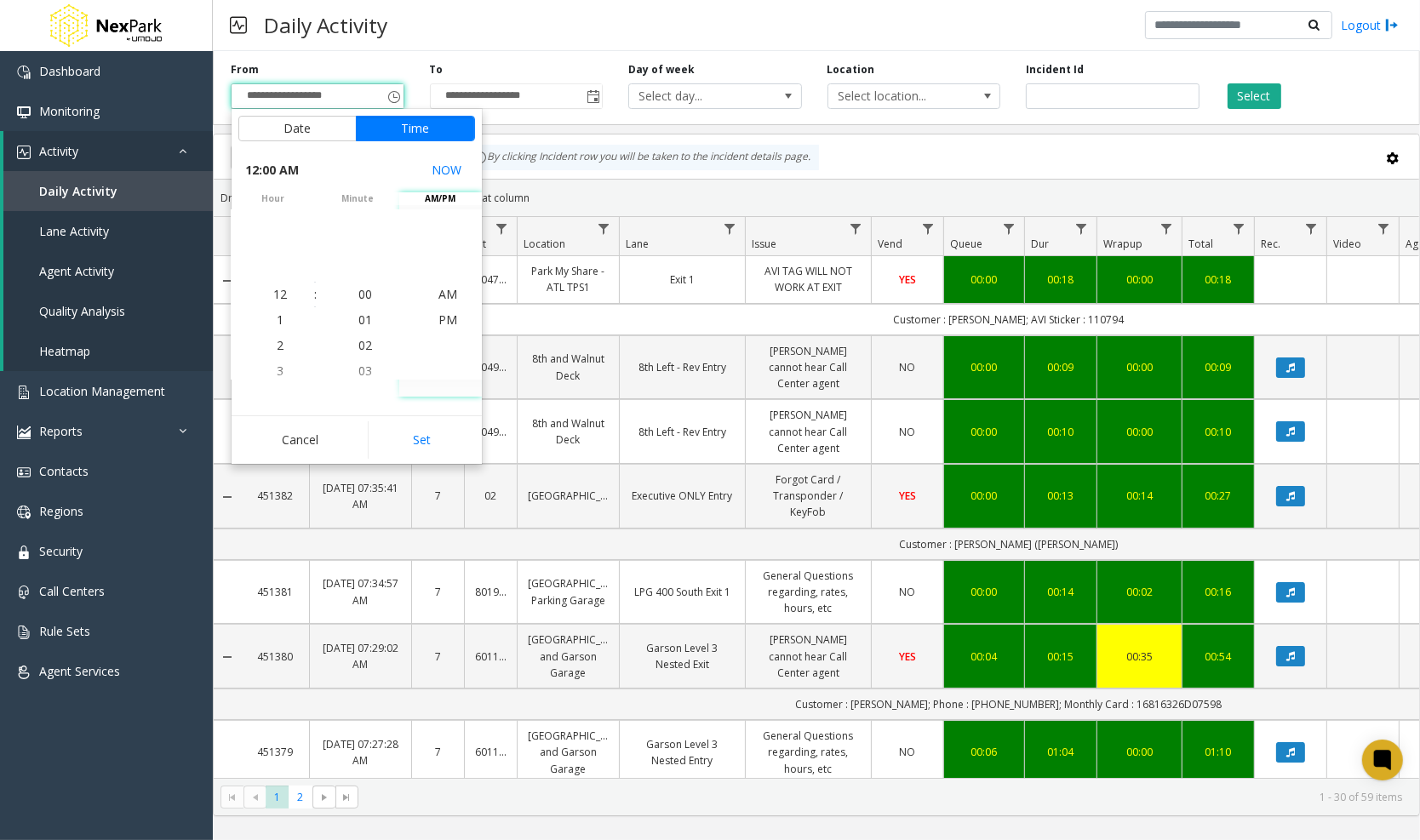
click at [436, 321] on li "PM" at bounding box center [448, 320] width 60 height 26
click at [445, 272] on span "AM" at bounding box center [448, 268] width 19 height 16
click at [276, 364] on li "8" at bounding box center [280, 371] width 60 height 26
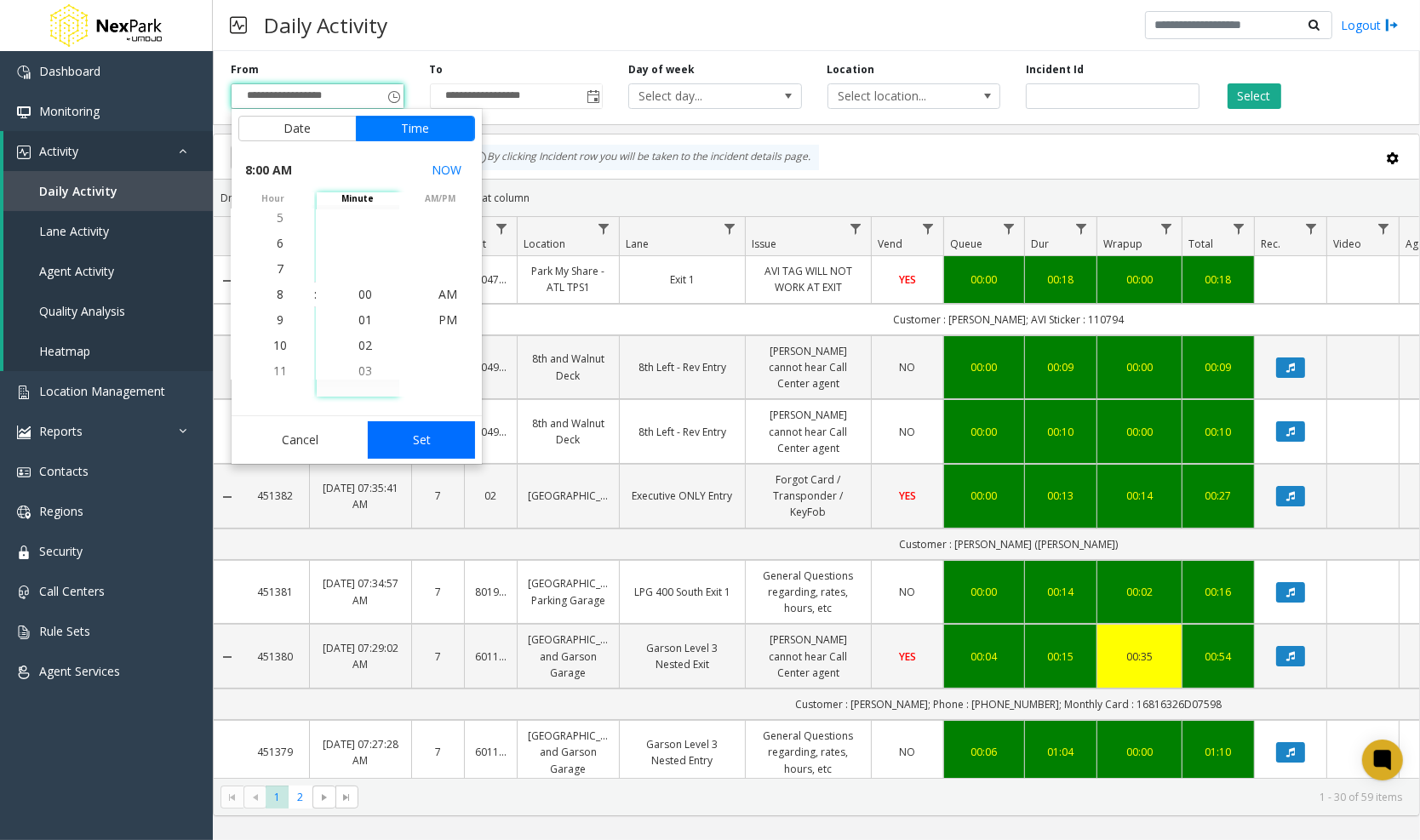
scroll to position [204, 0]
click at [419, 432] on button "Set" at bounding box center [421, 440] width 107 height 38
type input "**********"
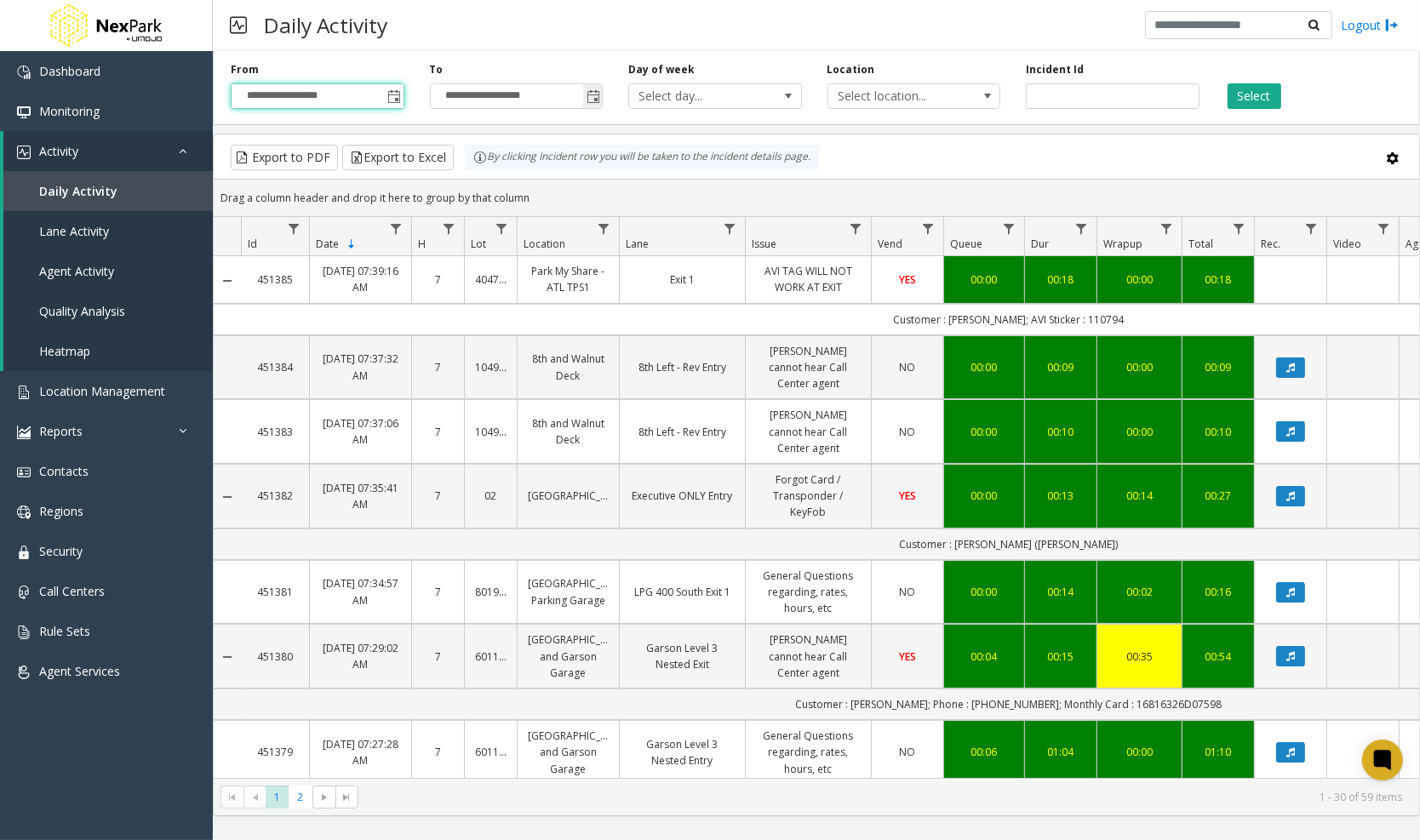
click at [589, 102] on span "Toggle popup" at bounding box center [593, 97] width 14 height 14
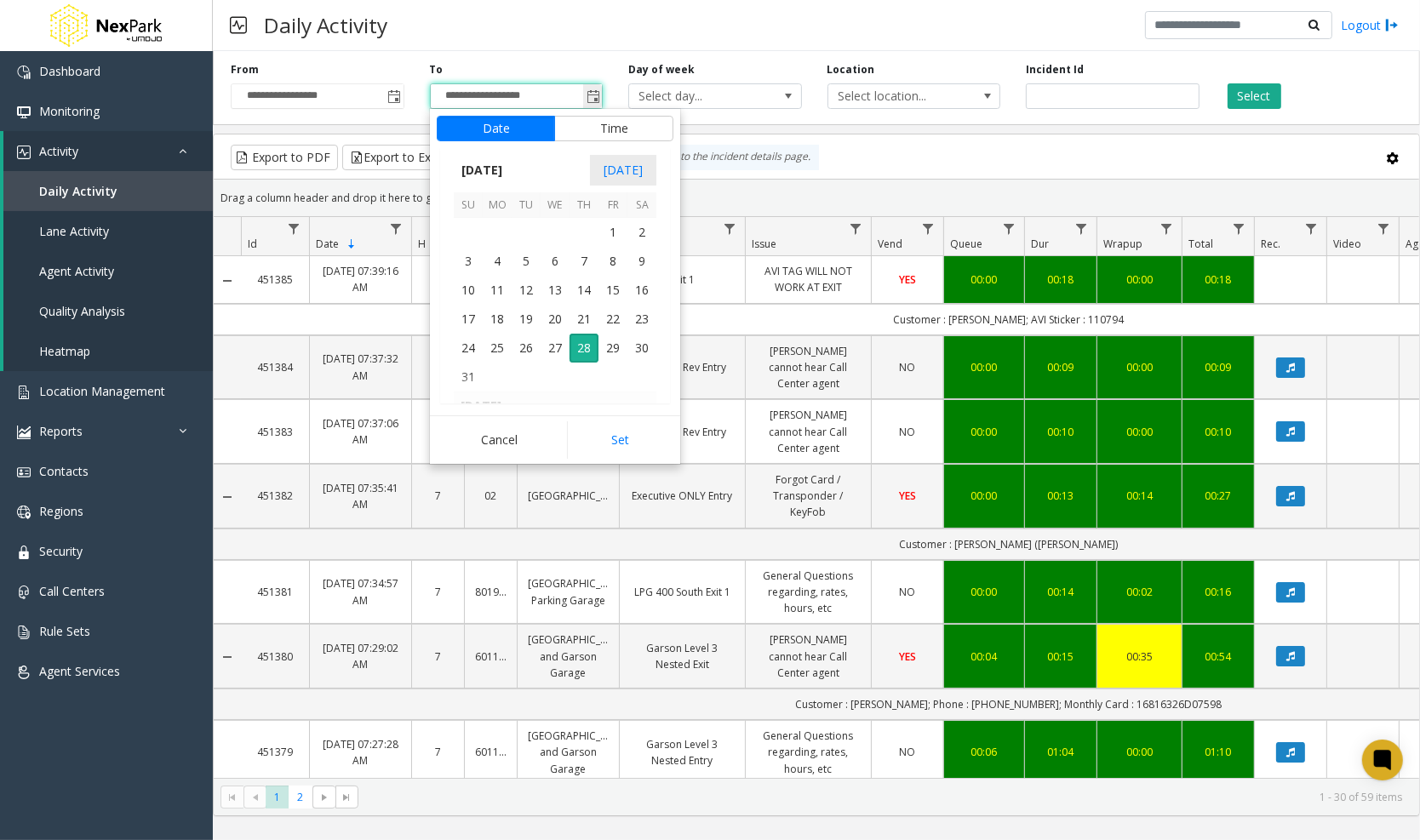
scroll to position [25, 0]
click at [587, 122] on button "Time" at bounding box center [613, 128] width 119 height 26
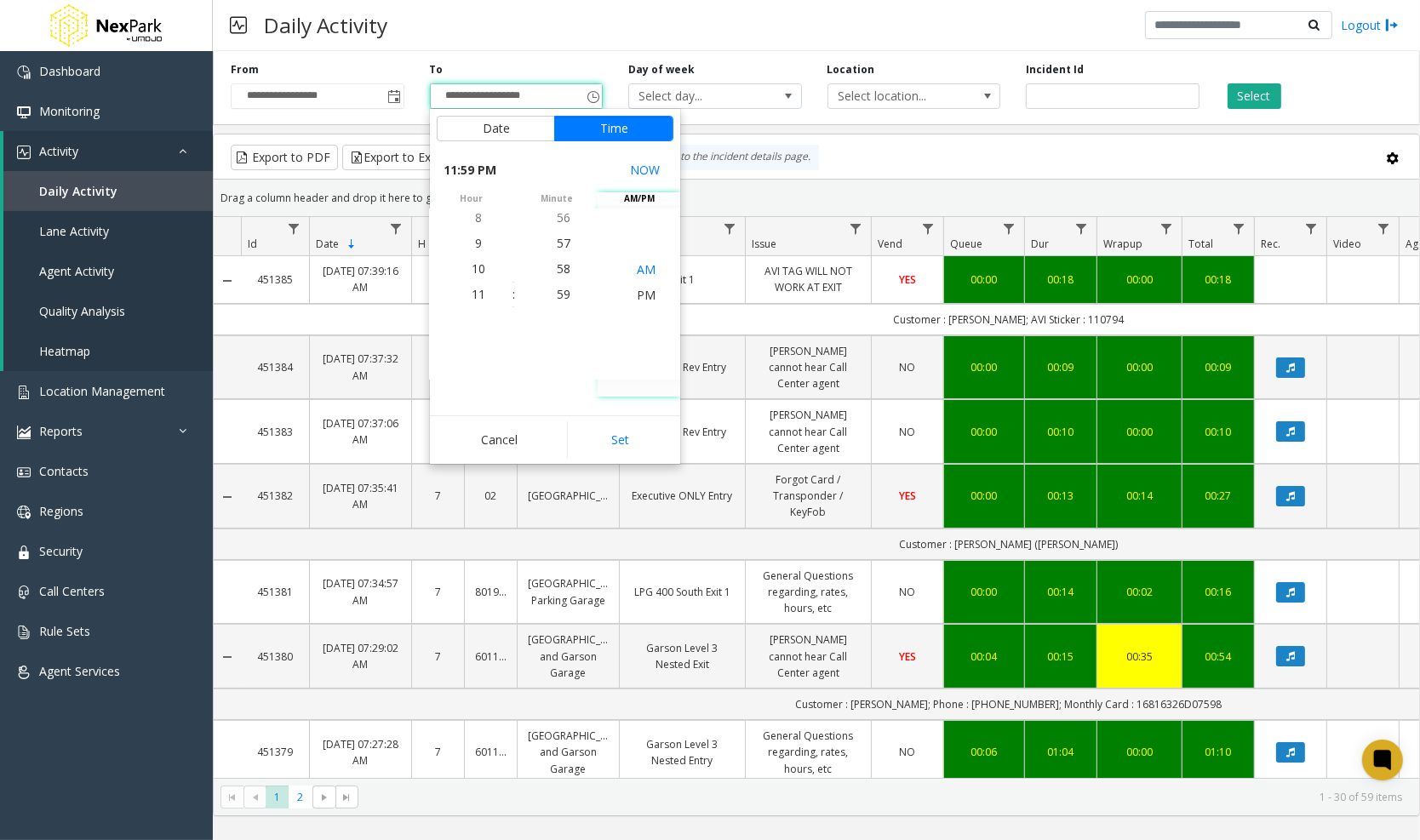
click at [635, 268] on li "AM" at bounding box center [646, 269] width 60 height 26
click at [656, 446] on button "Set" at bounding box center [620, 440] width 107 height 38
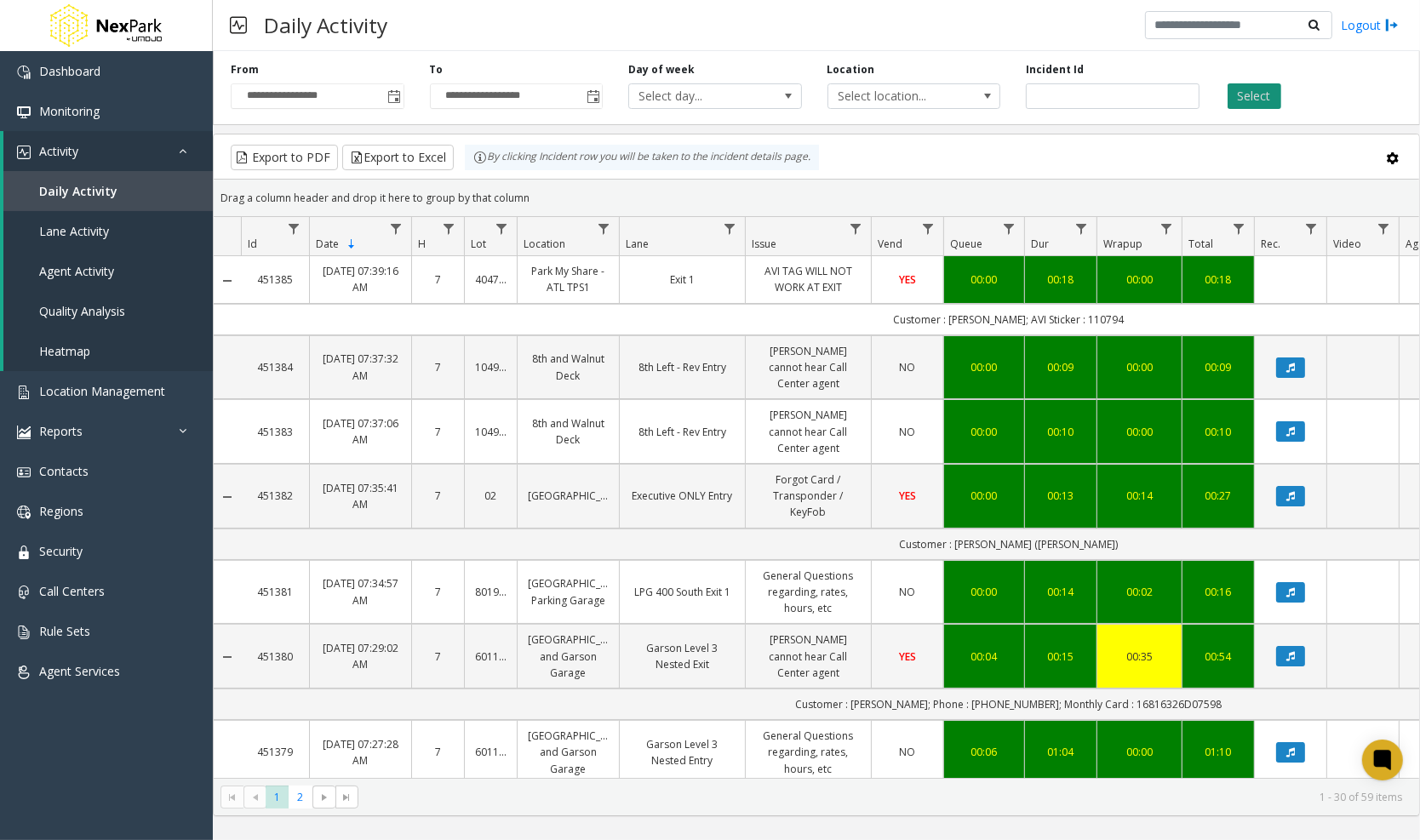
click at [1244, 97] on button "Select" at bounding box center [1254, 97] width 54 height 26
click at [591, 97] on span "Toggle popup" at bounding box center [593, 97] width 14 height 14
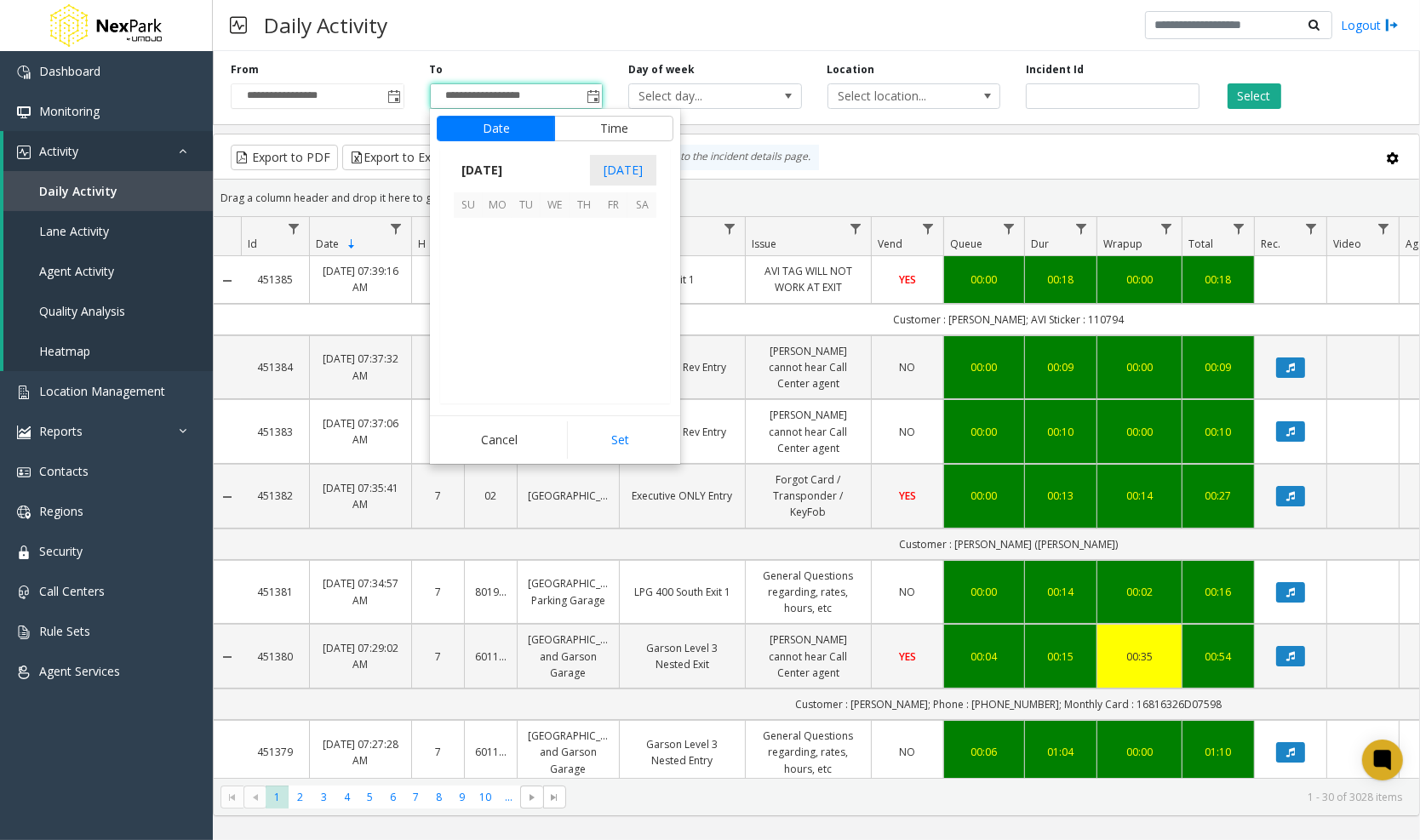
scroll to position [1506, 0]
click at [636, 314] on span "23" at bounding box center [642, 319] width 29 height 29
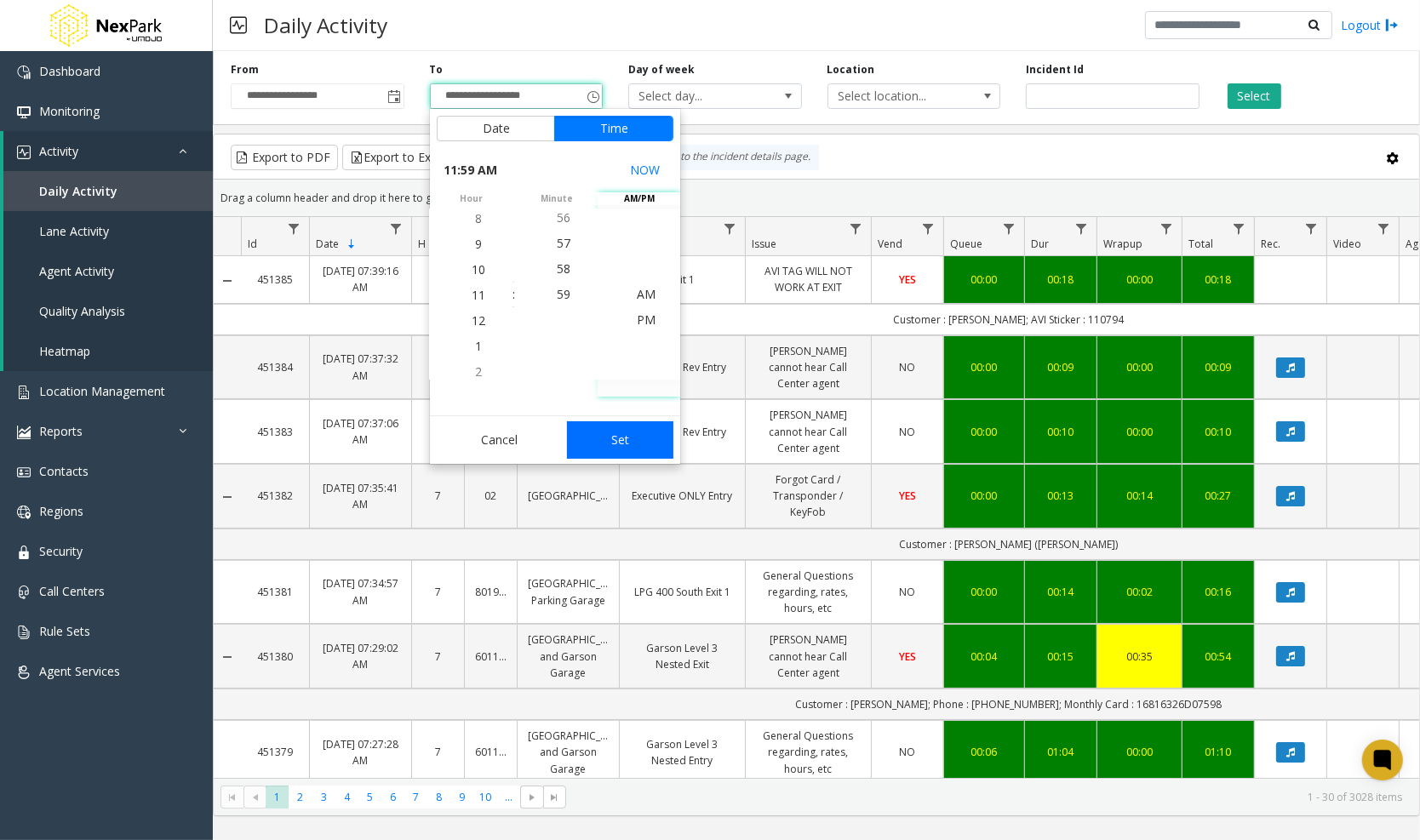
click at [612, 439] on button "Set" at bounding box center [620, 440] width 107 height 38
type input "**********"
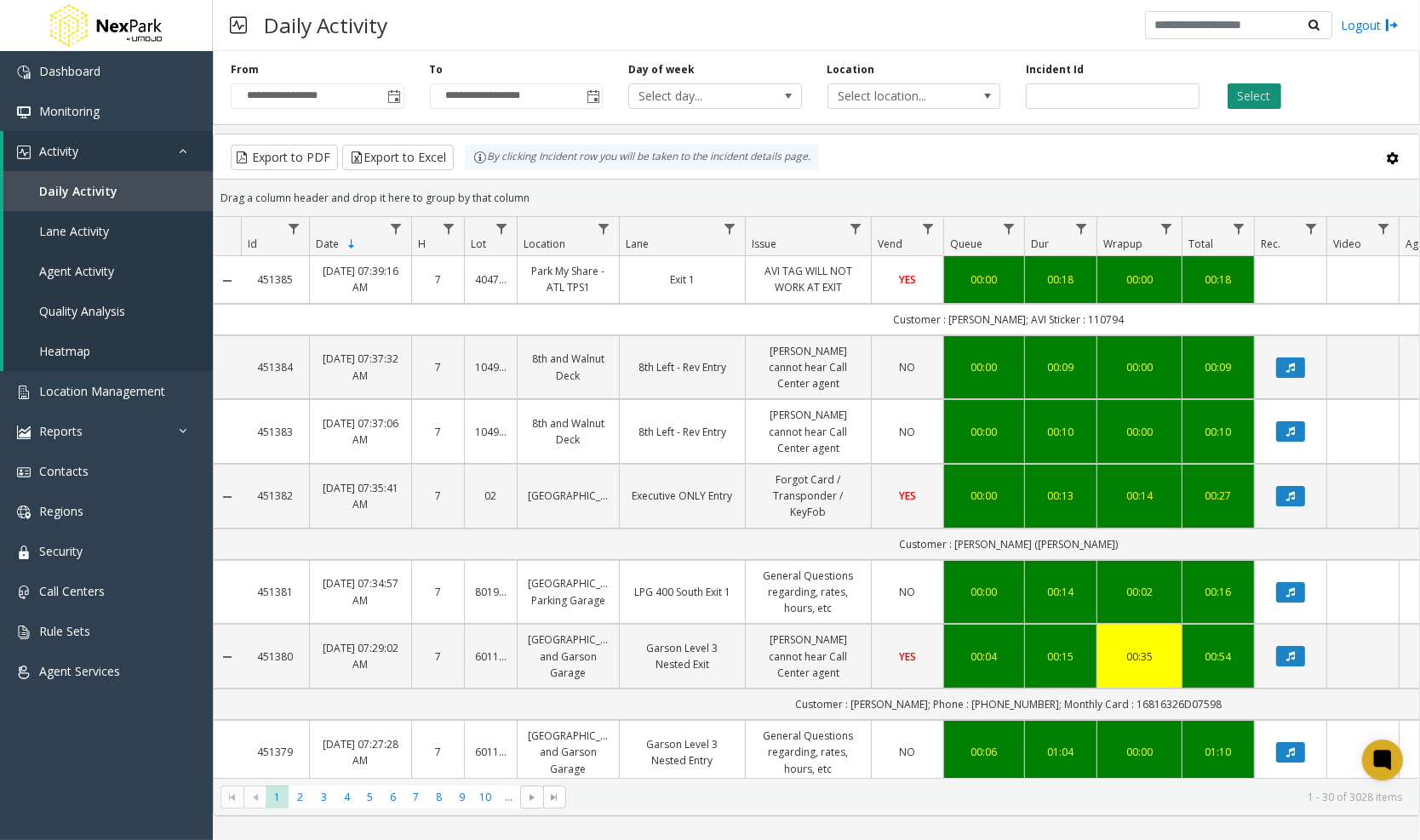
click at [1258, 92] on button "Select" at bounding box center [1254, 97] width 54 height 26
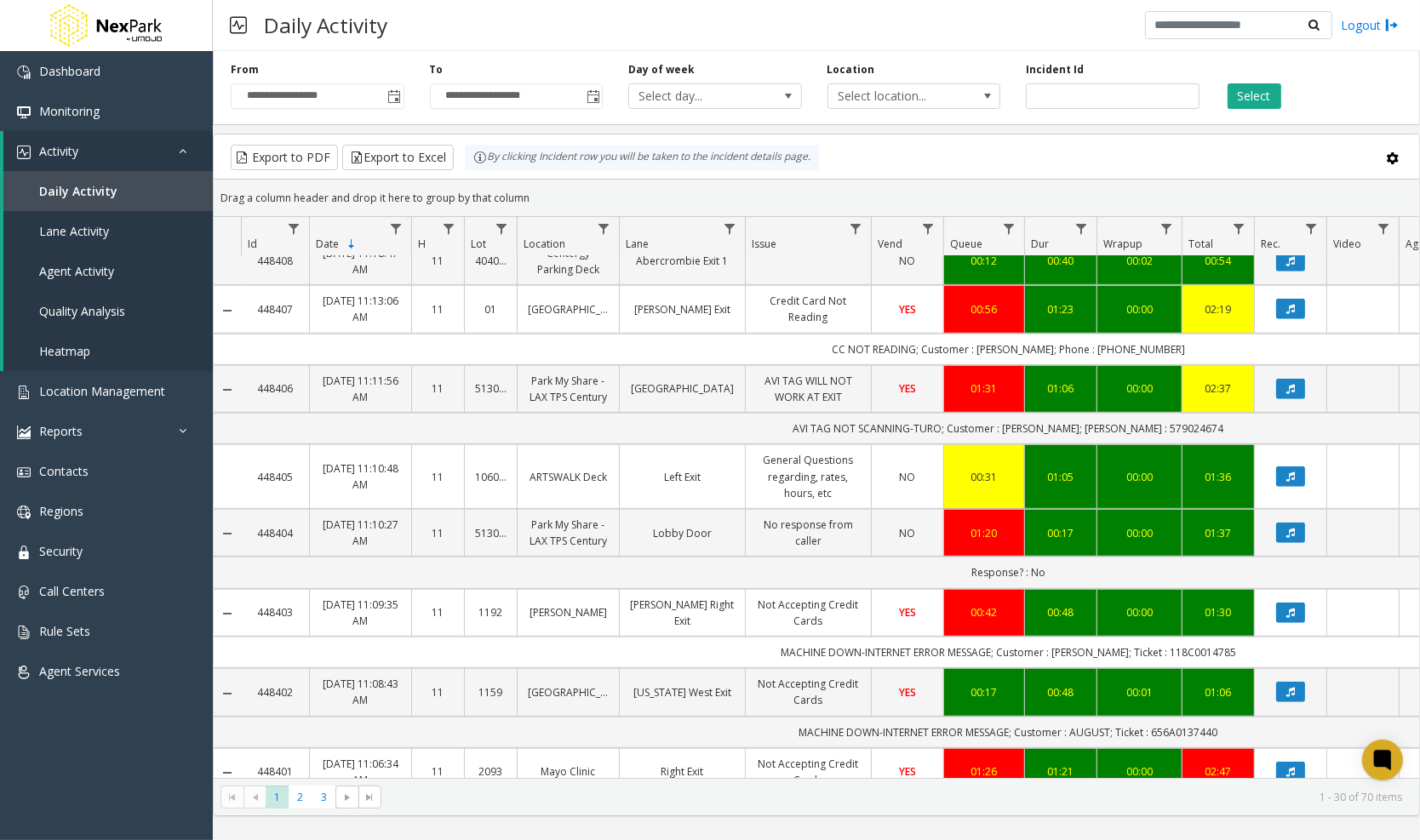
scroll to position [1442, 0]
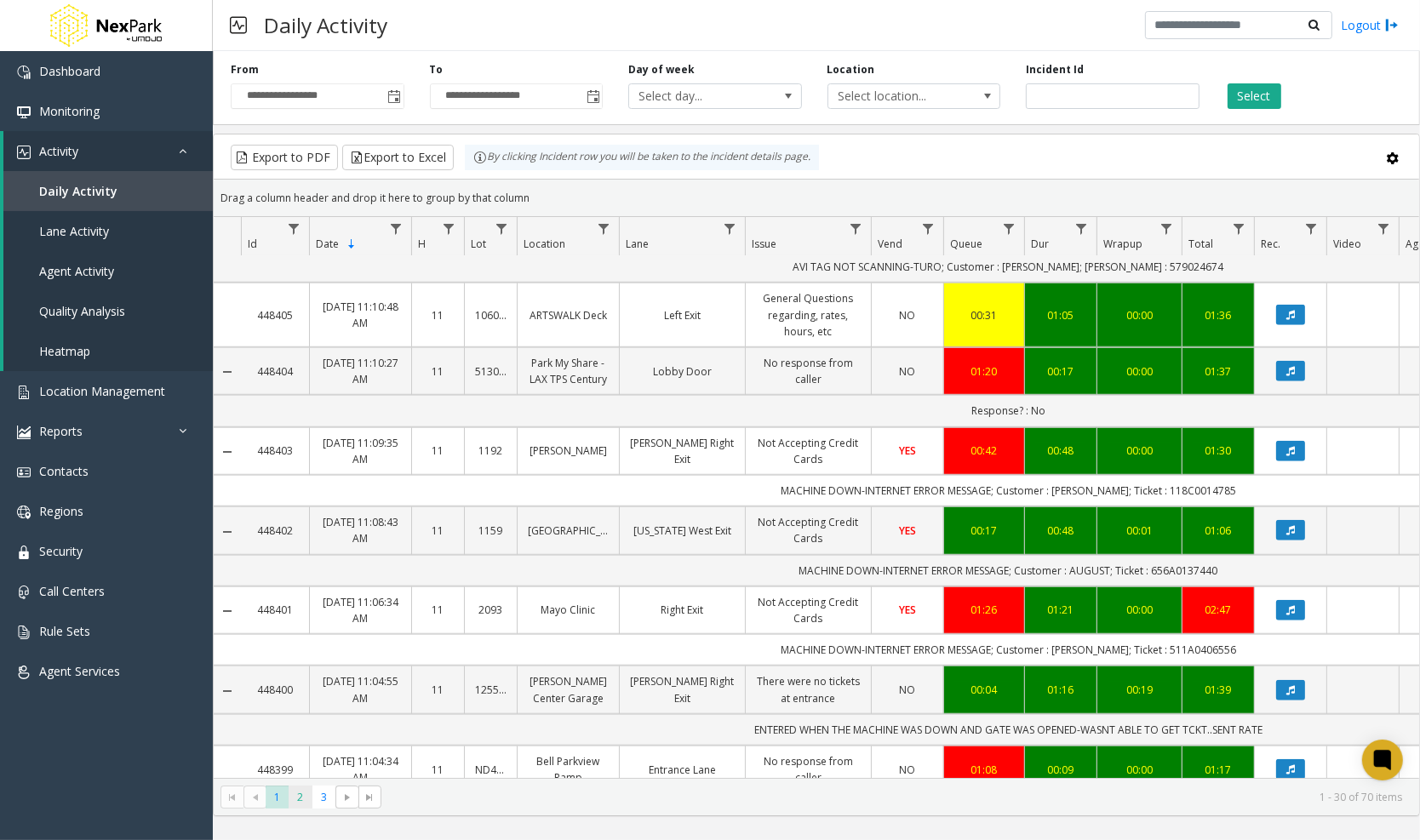
click at [299, 799] on span "2" at bounding box center [299, 796] width 23 height 23
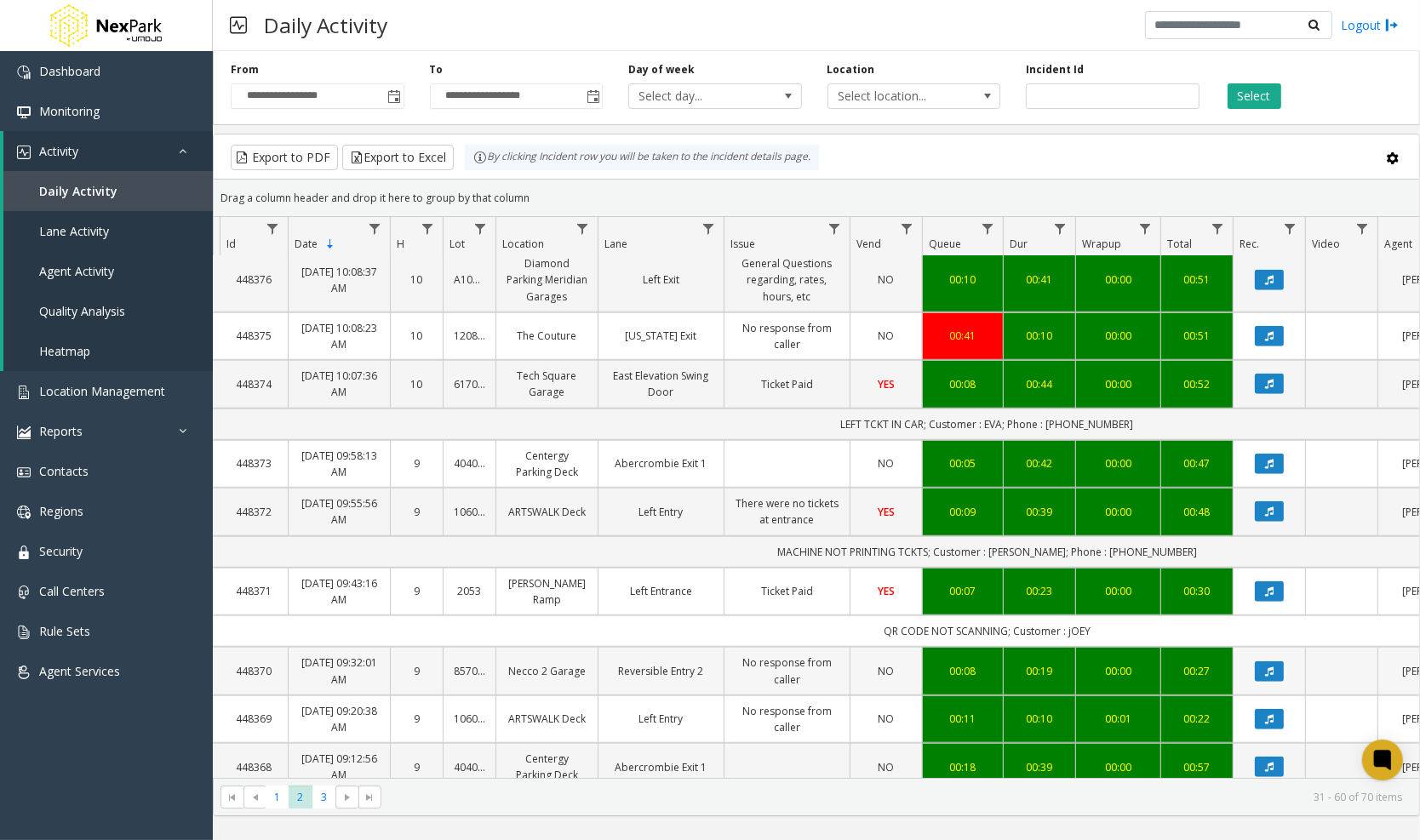
scroll to position [1365, 0]
